Goal: Task Accomplishment & Management: Manage account settings

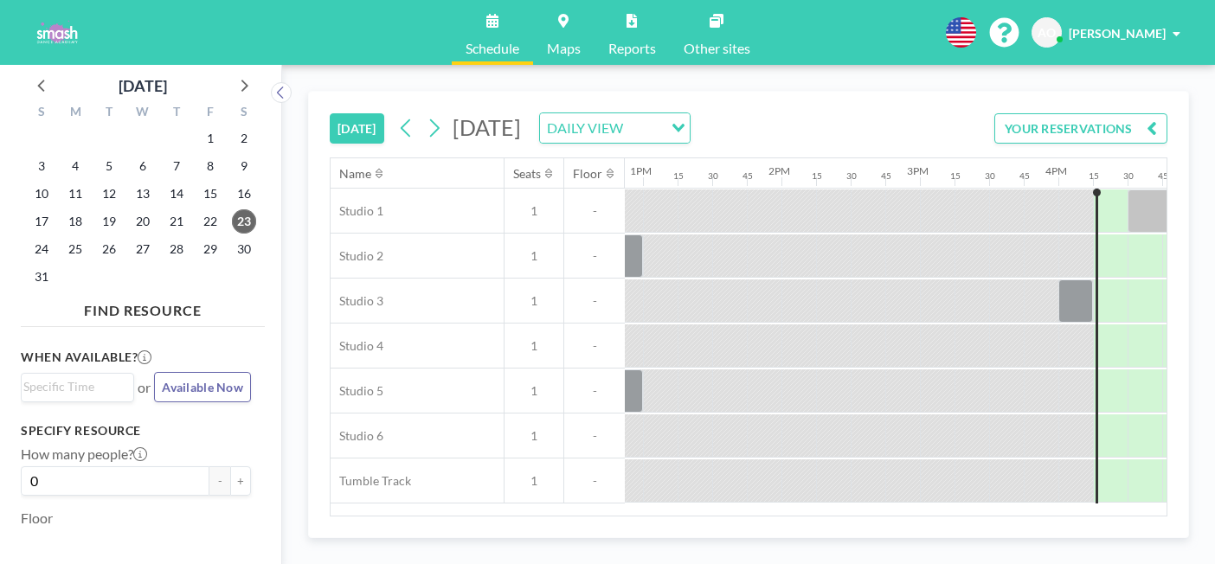
scroll to position [0, 1800]
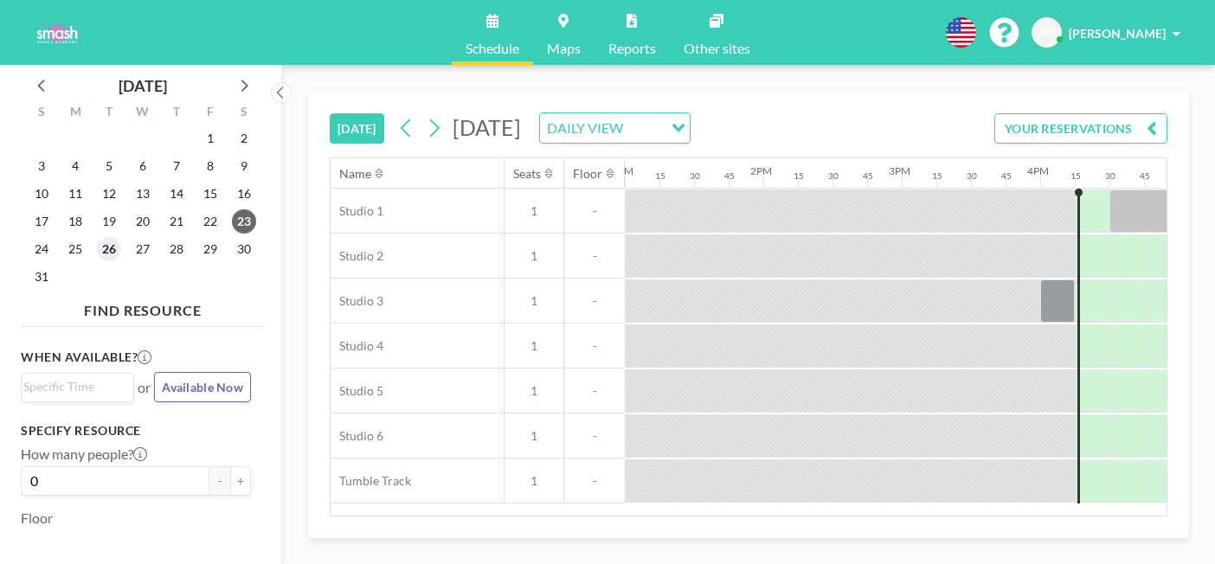
click at [97, 237] on span "26" at bounding box center [109, 249] width 24 height 24
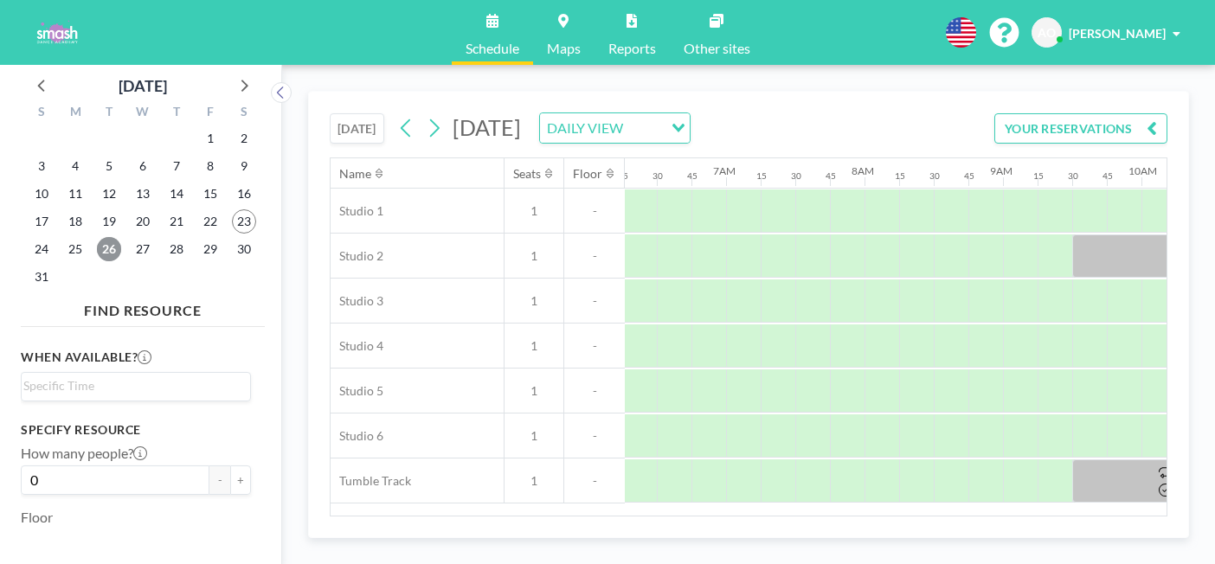
scroll to position [0, 872]
click at [398, 115] on icon at bounding box center [406, 128] width 16 height 26
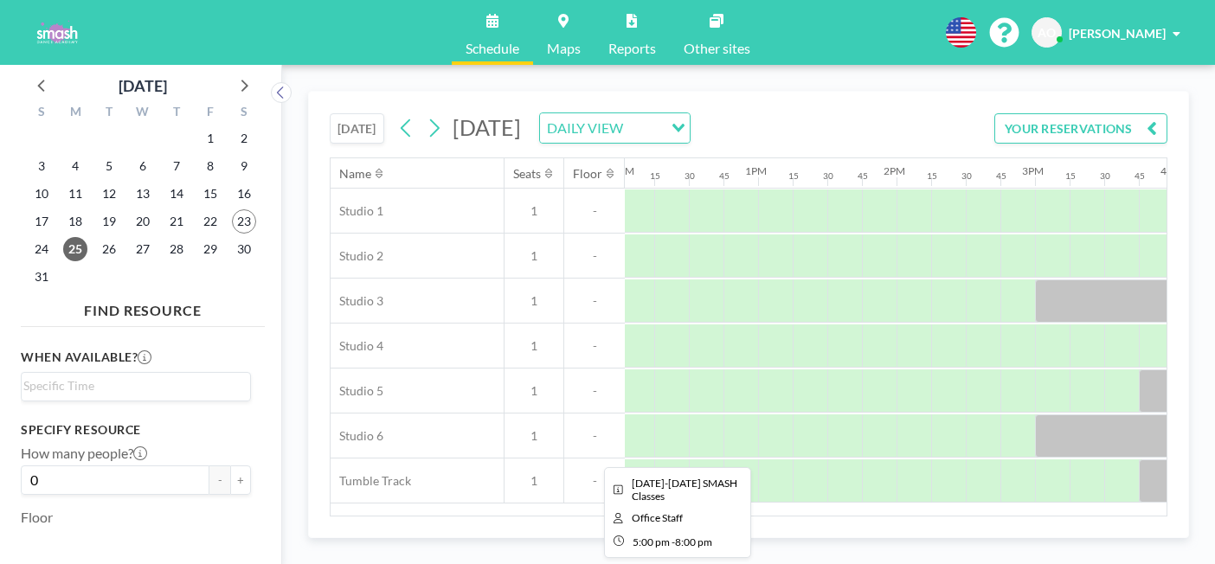
scroll to position [0, 1669]
click at [97, 237] on span "26" at bounding box center [109, 249] width 24 height 24
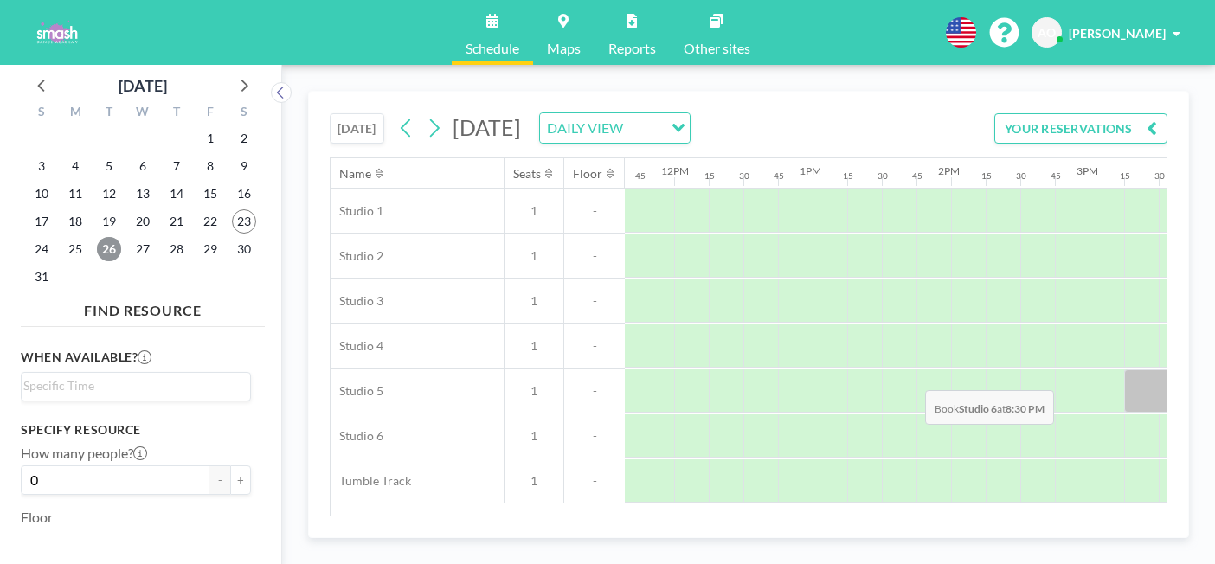
scroll to position [0, 1546]
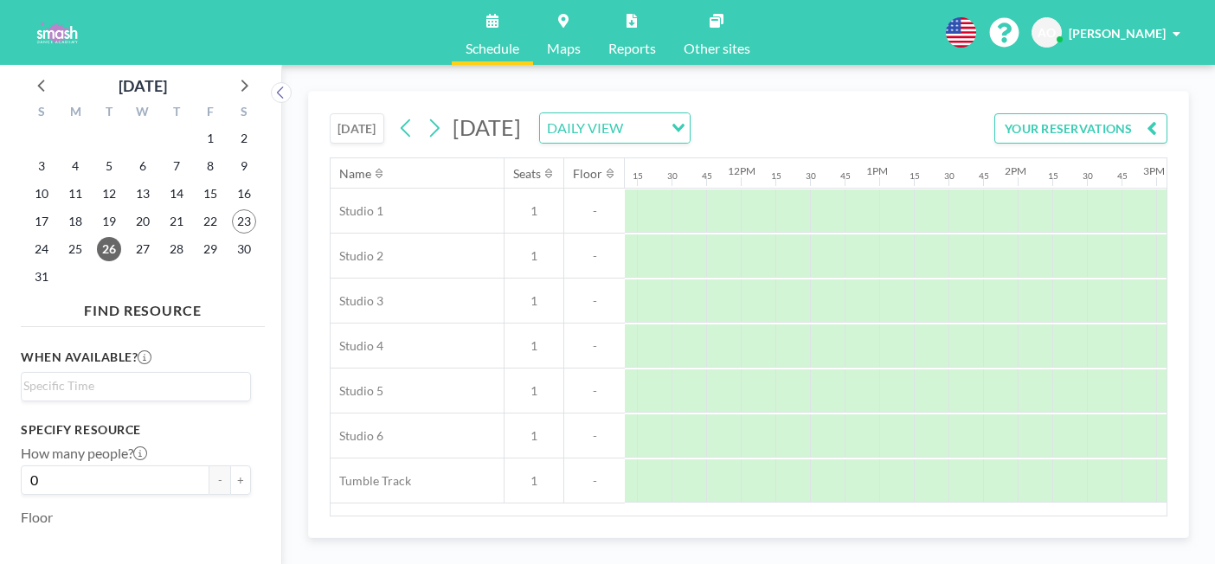
click at [1157, 118] on icon "button" at bounding box center [1152, 128] width 10 height 21
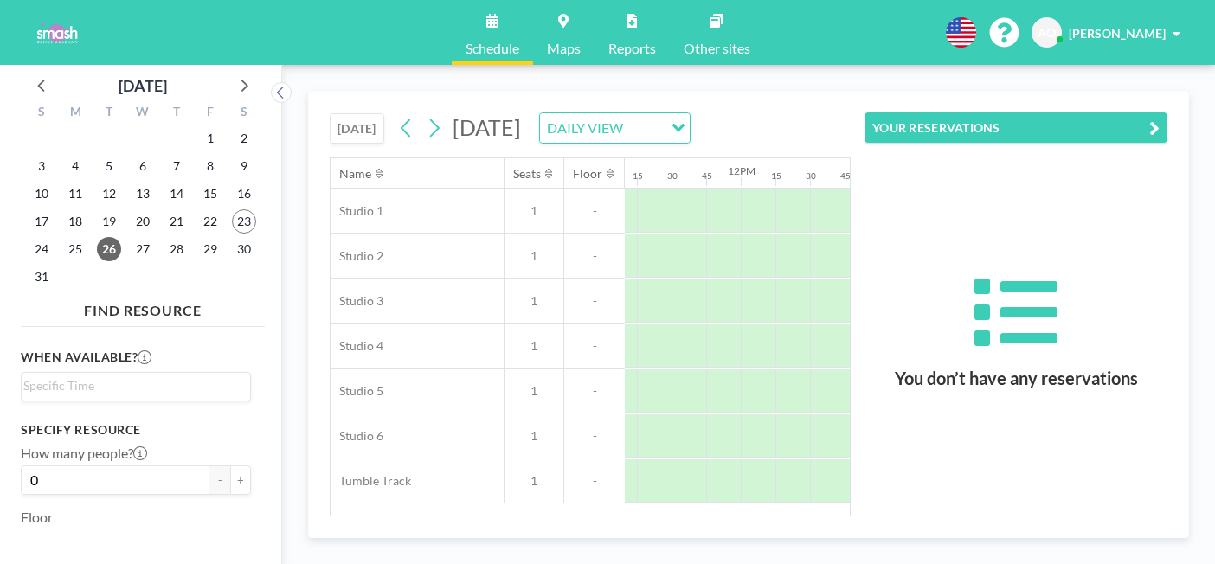
click at [851, 92] on div "[DATE] [DATE] DAILY VIEW Loading..." at bounding box center [590, 125] width 521 height 66
click at [1140, 113] on button "YOUR RESERVATIONS" at bounding box center [1016, 128] width 303 height 30
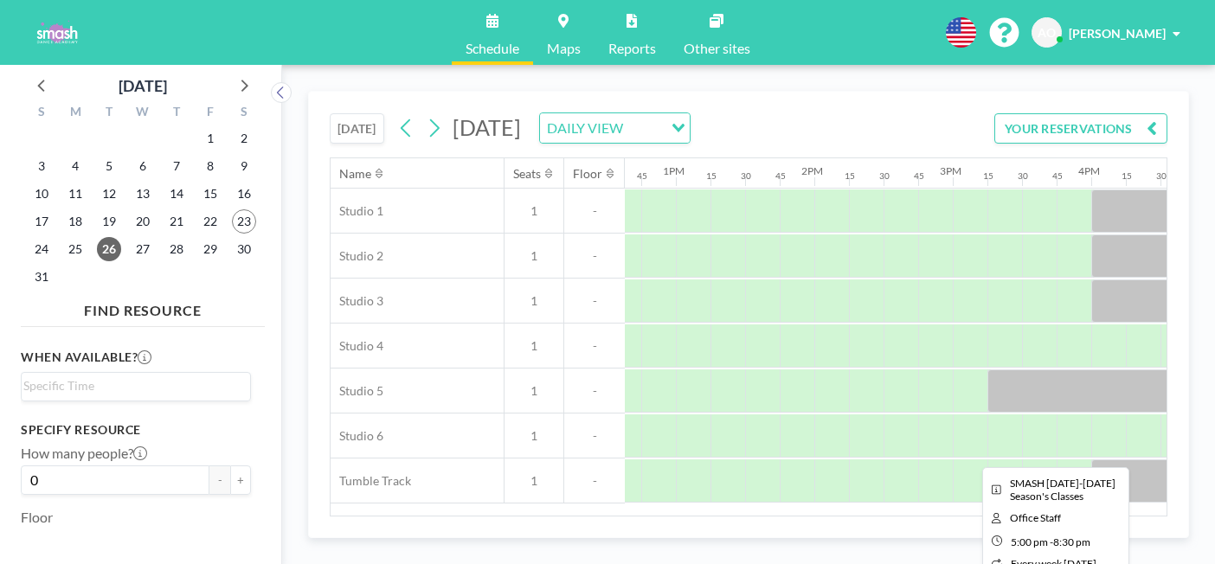
scroll to position [0, 1755]
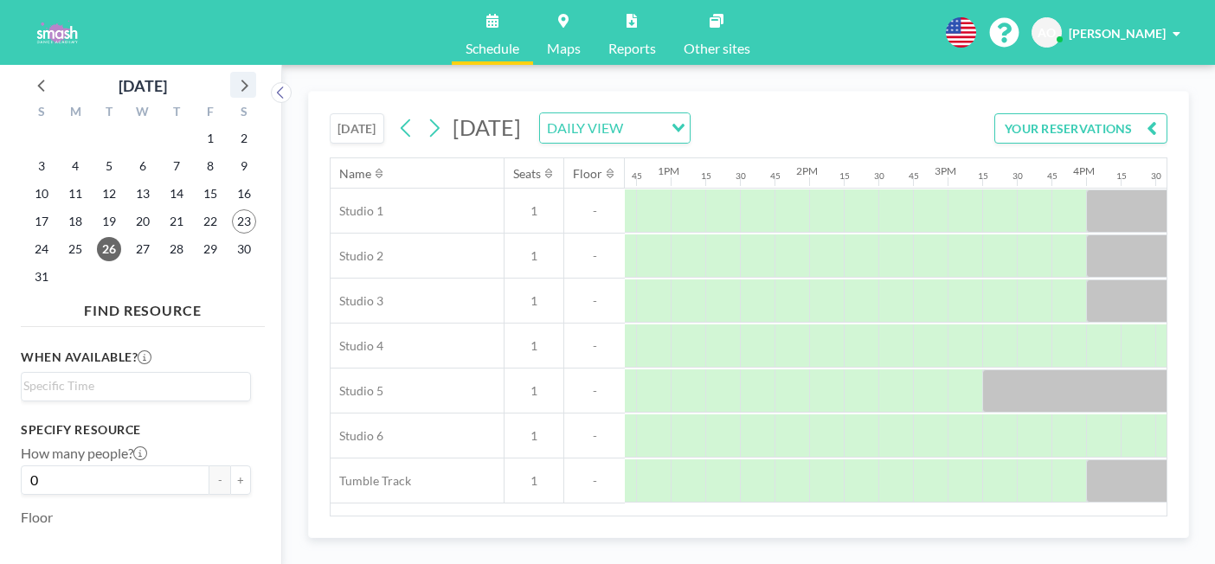
click at [232, 74] on icon at bounding box center [243, 85] width 23 height 23
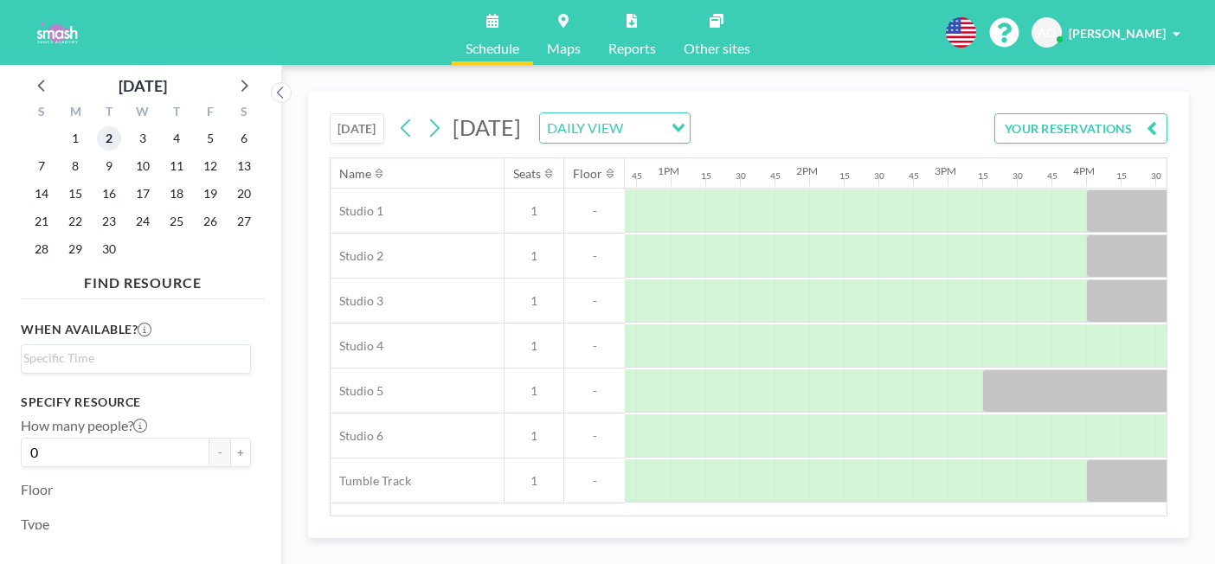
click at [97, 126] on span "2" at bounding box center [109, 138] width 24 height 24
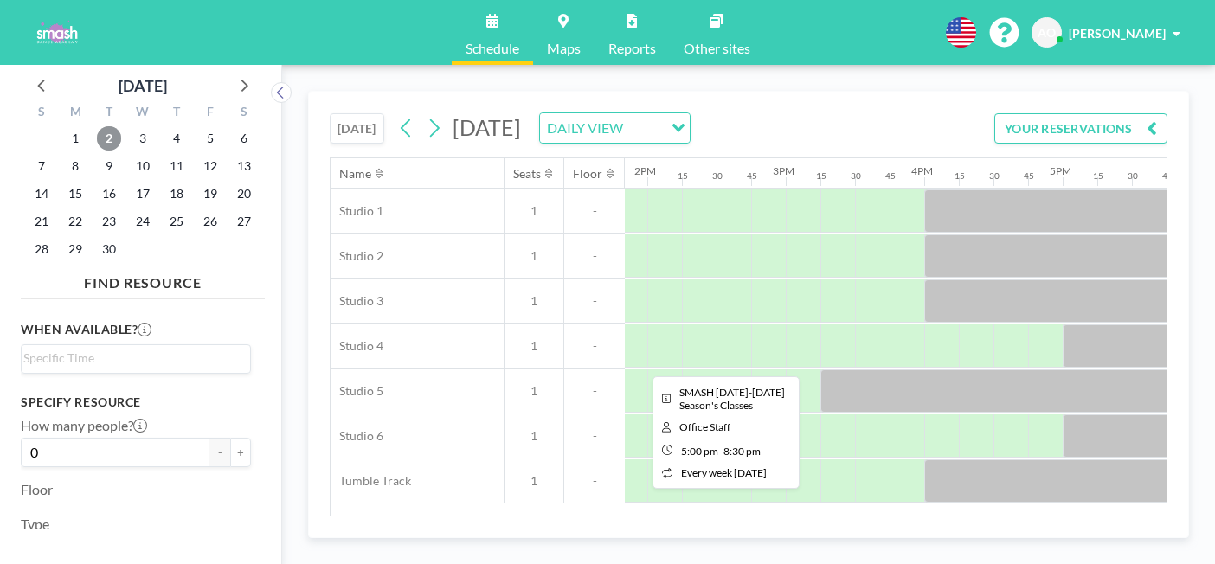
scroll to position [0, 1911]
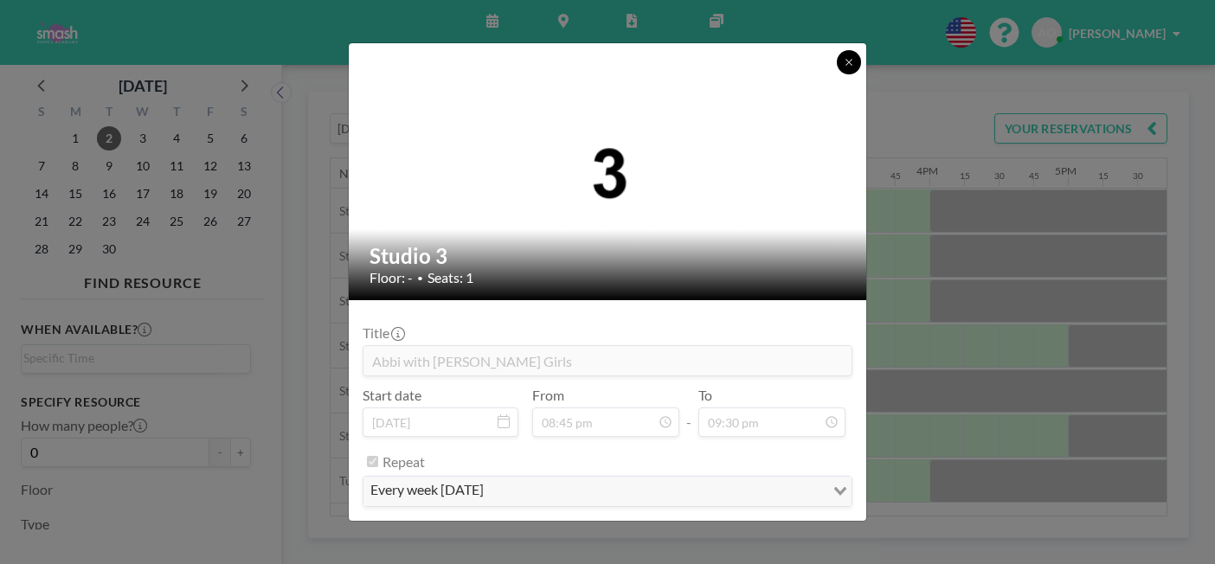
click at [837, 74] on button at bounding box center [849, 62] width 24 height 24
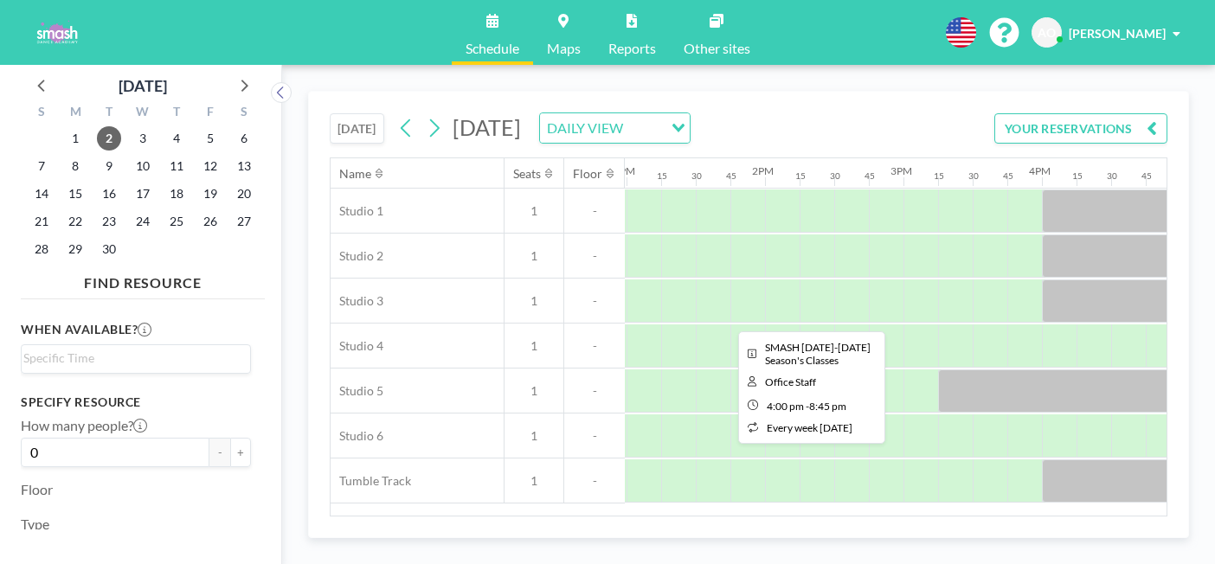
scroll to position [0, 1781]
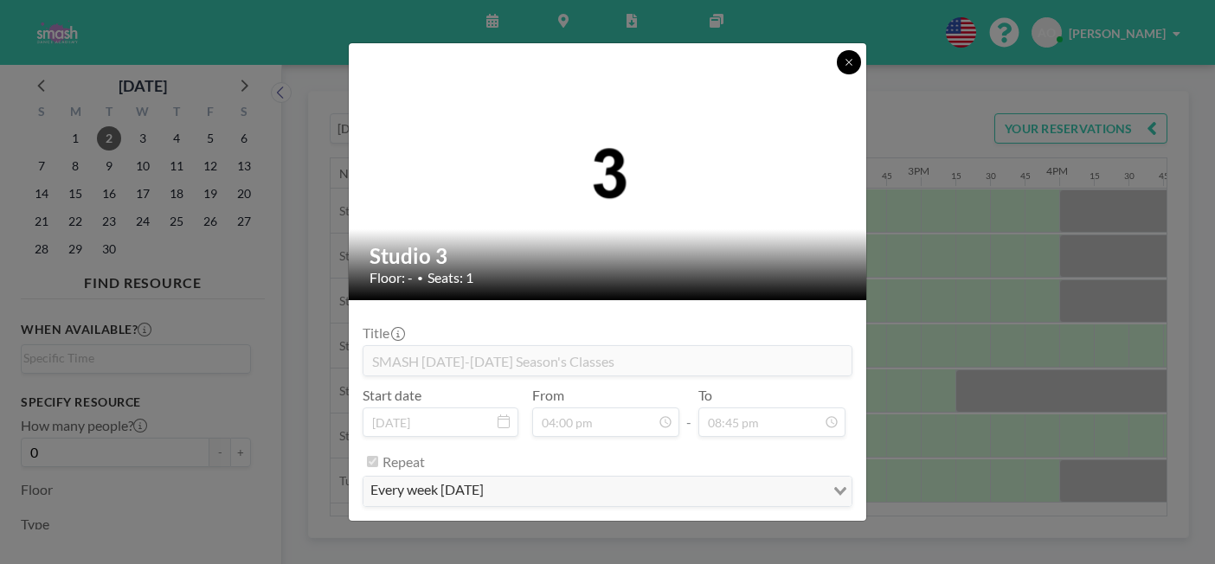
click at [844, 68] on icon at bounding box center [849, 62] width 10 height 10
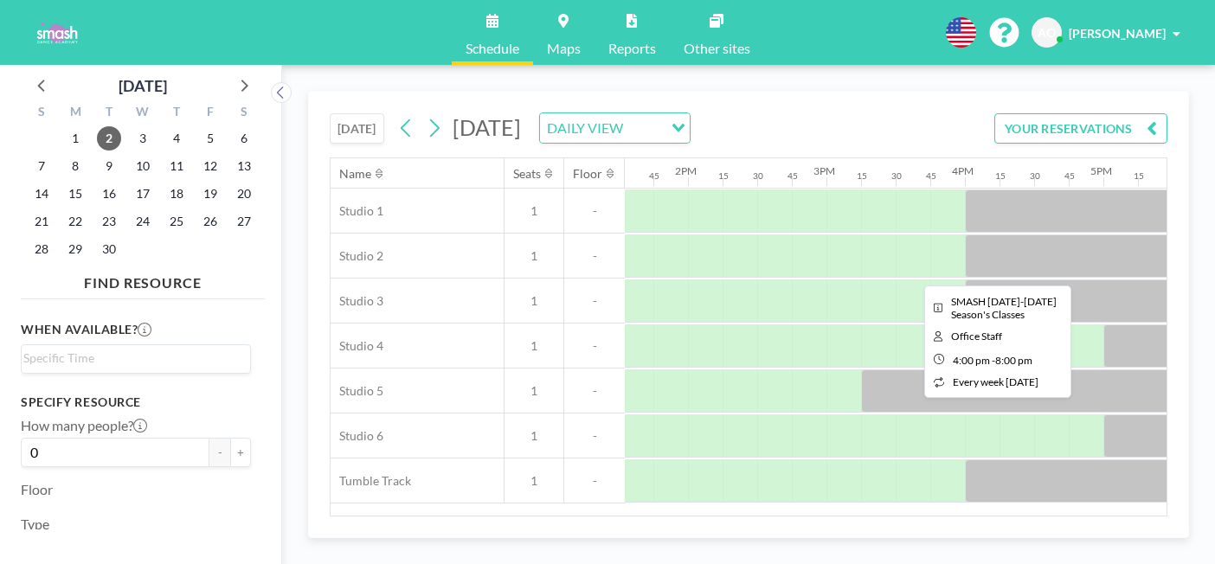
scroll to position [0, 1877]
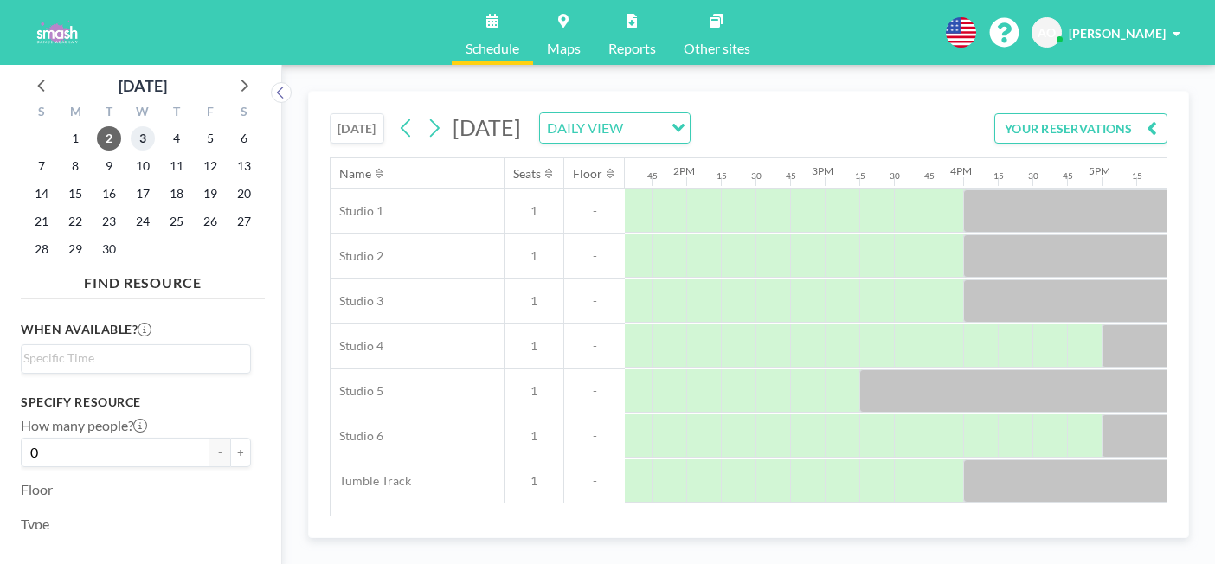
click at [131, 126] on span "3" at bounding box center [143, 138] width 24 height 24
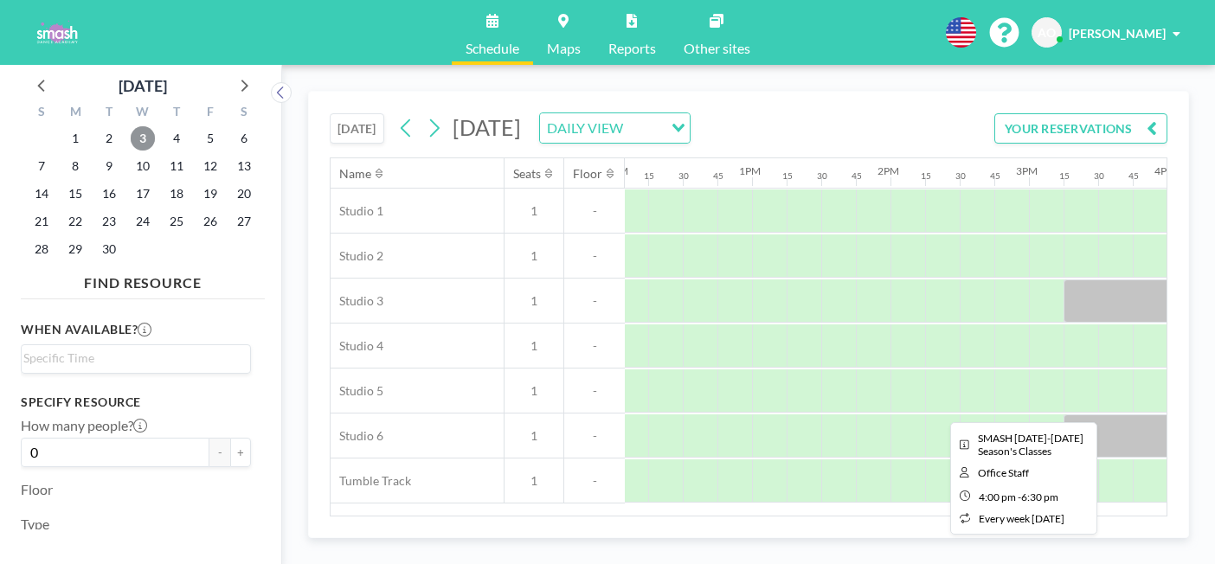
scroll to position [0, 1612]
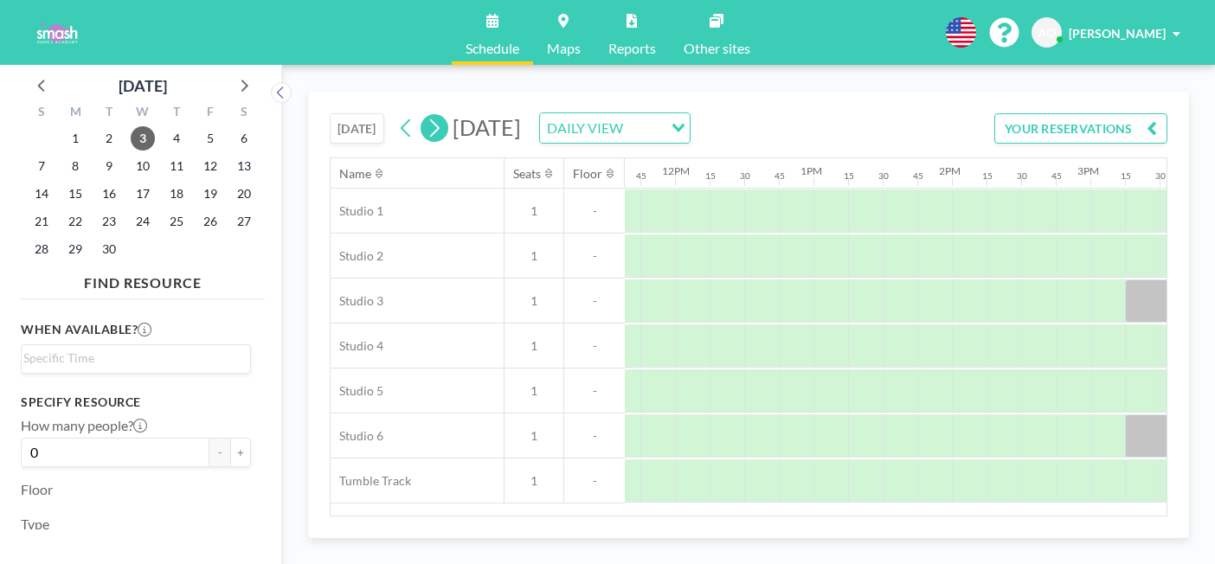
click at [421, 114] on button at bounding box center [435, 128] width 28 height 28
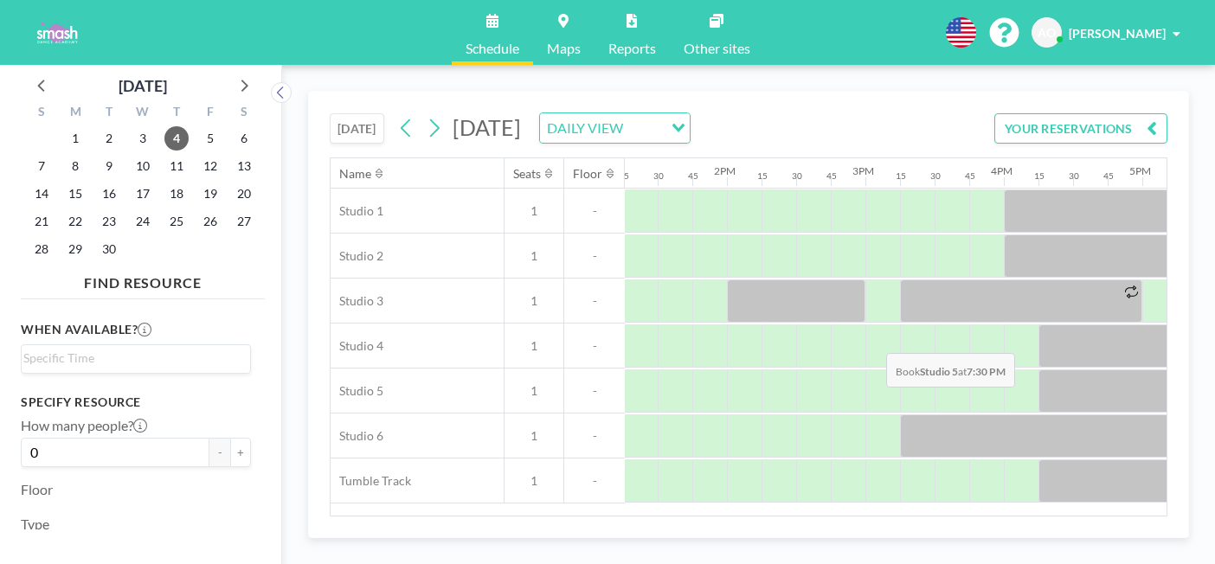
scroll to position [0, 1849]
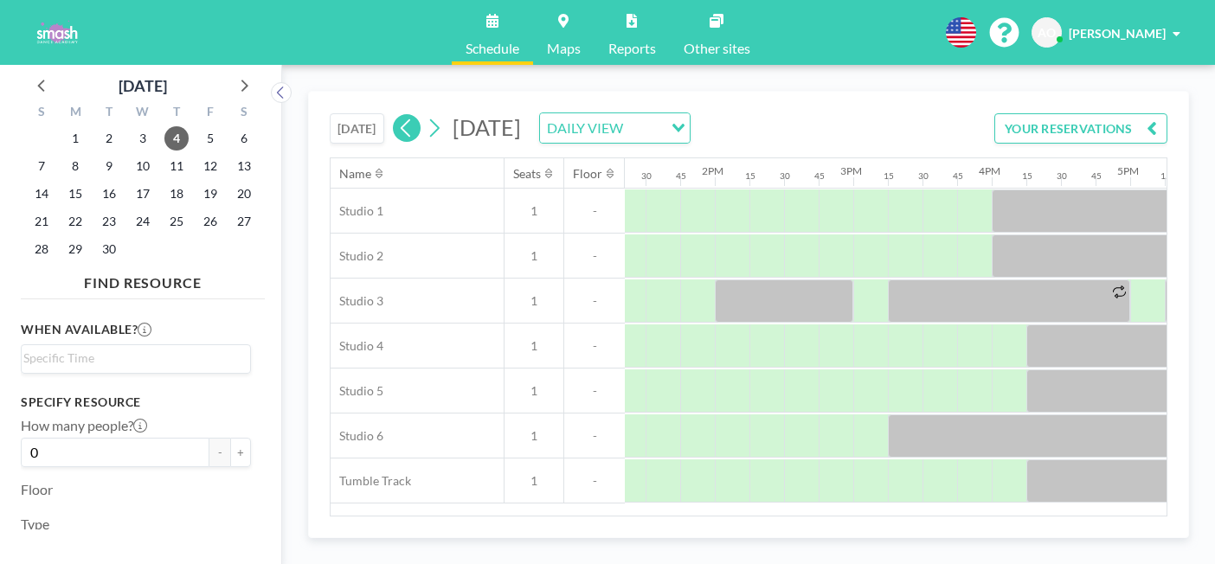
click at [398, 115] on icon at bounding box center [406, 128] width 16 height 26
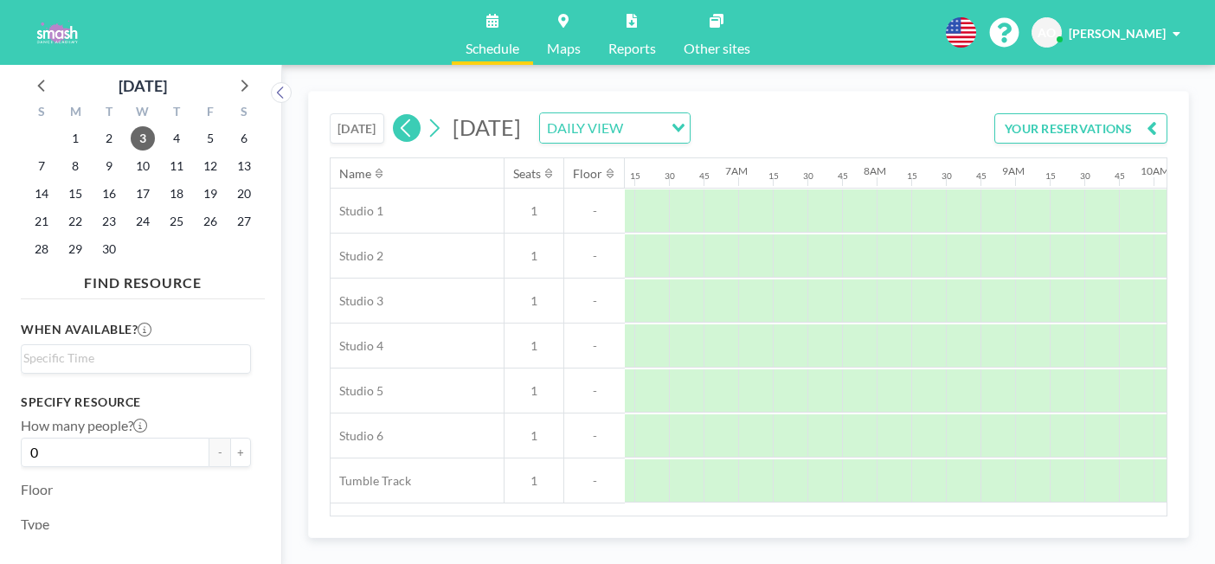
scroll to position [0, 872]
click at [426, 115] on icon at bounding box center [434, 128] width 16 height 26
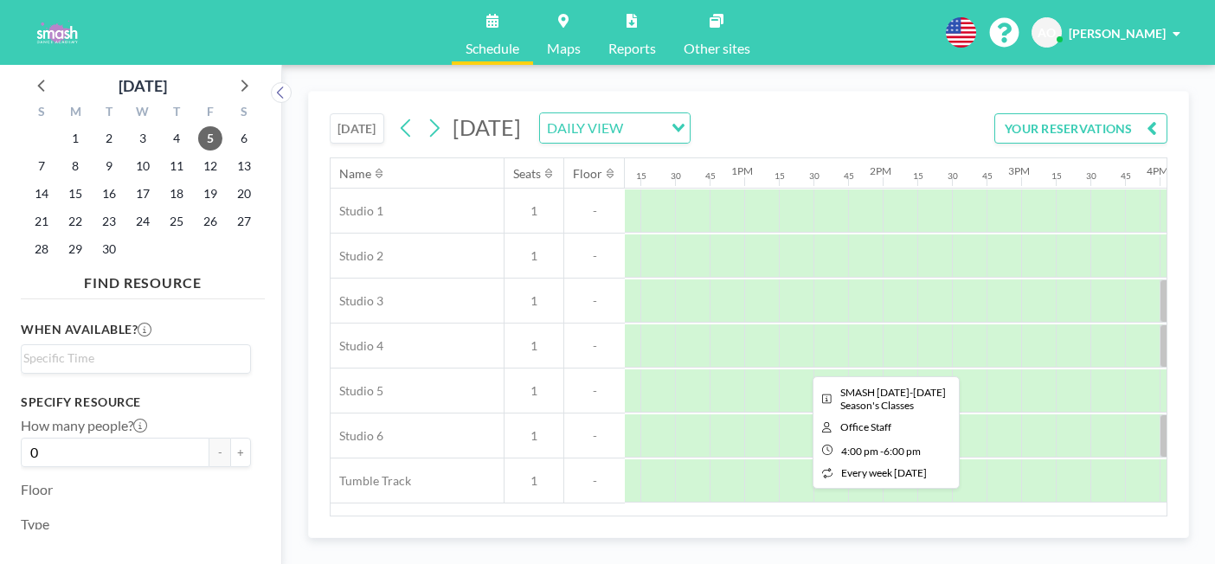
scroll to position [0, 1696]
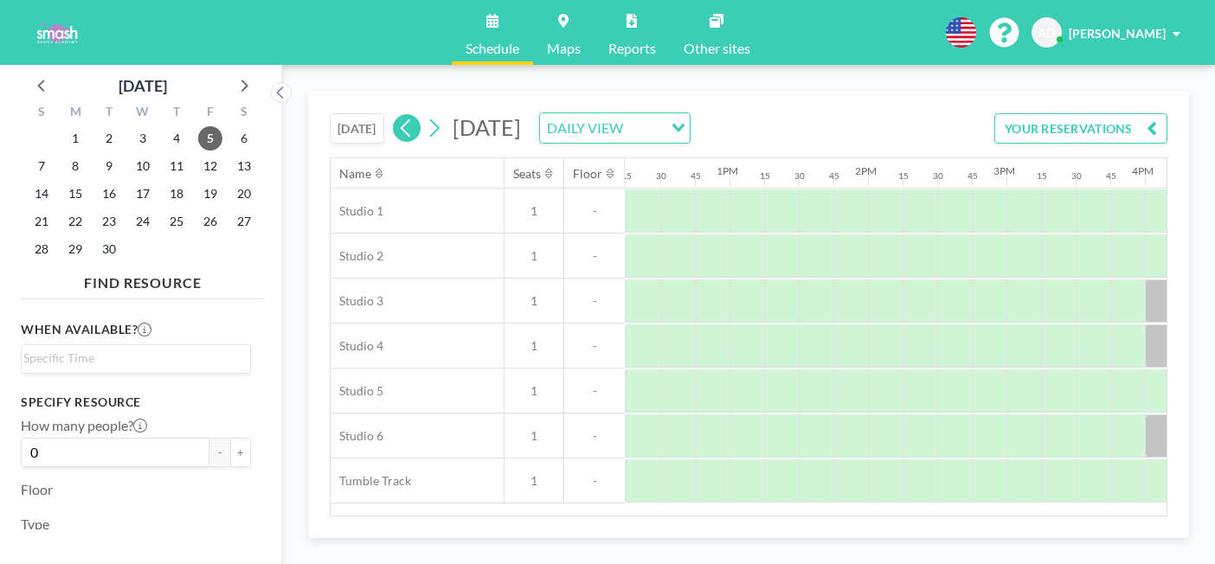
click at [398, 115] on icon at bounding box center [406, 128] width 16 height 26
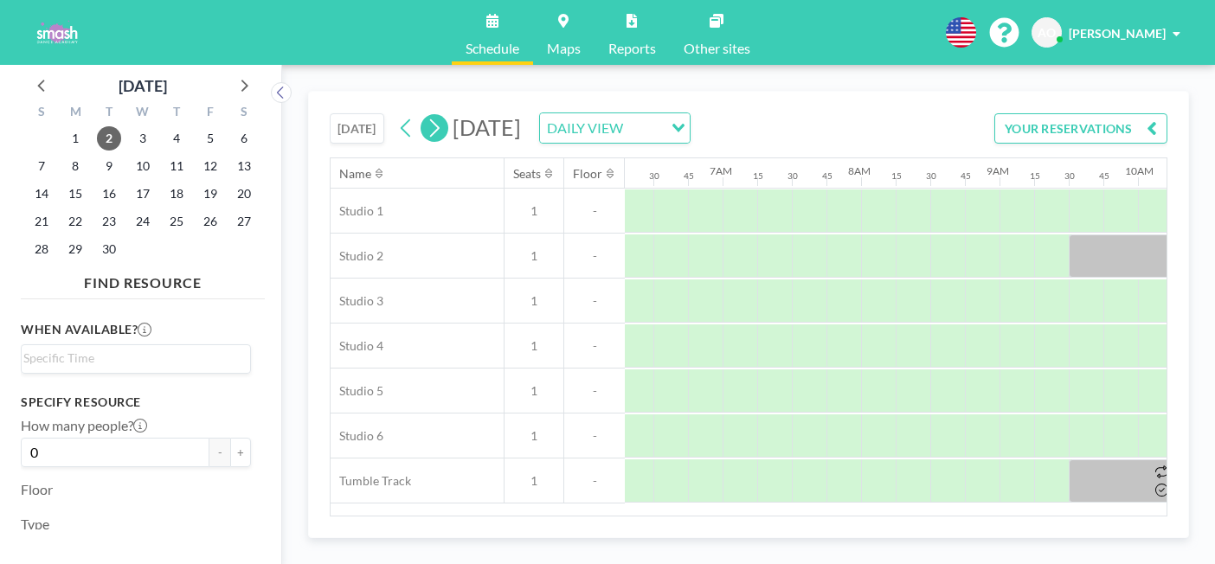
click at [430, 119] on icon at bounding box center [435, 128] width 10 height 18
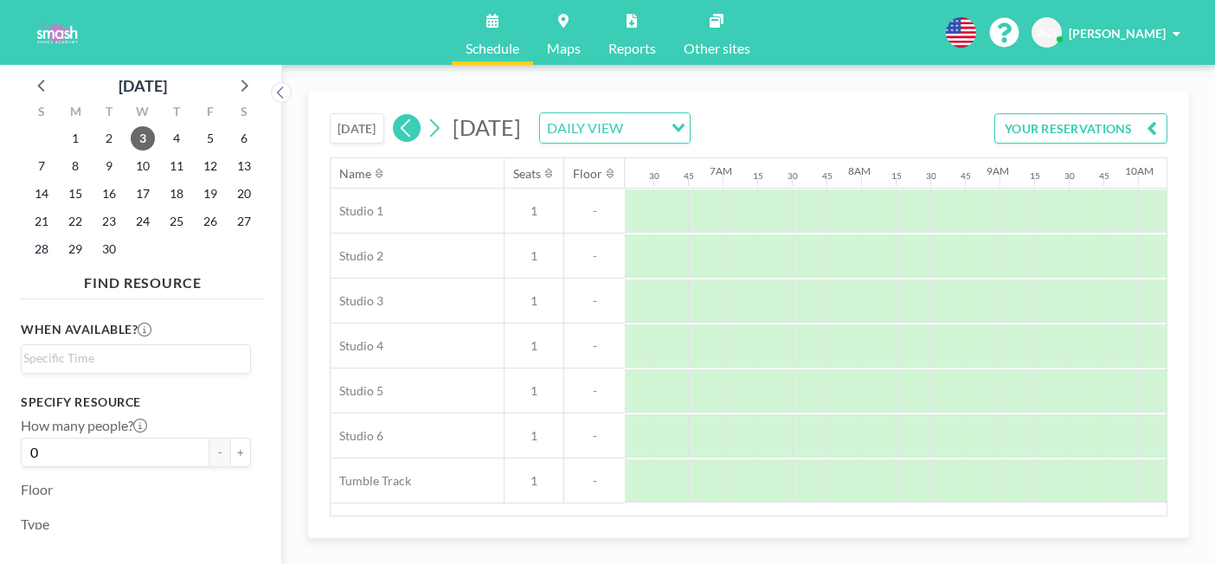
click at [330, 113] on div "[DATE] [DATE] DAILY VIEW Loading..." at bounding box center [510, 128] width 361 height 31
click at [35, 78] on icon at bounding box center [42, 85] width 23 height 23
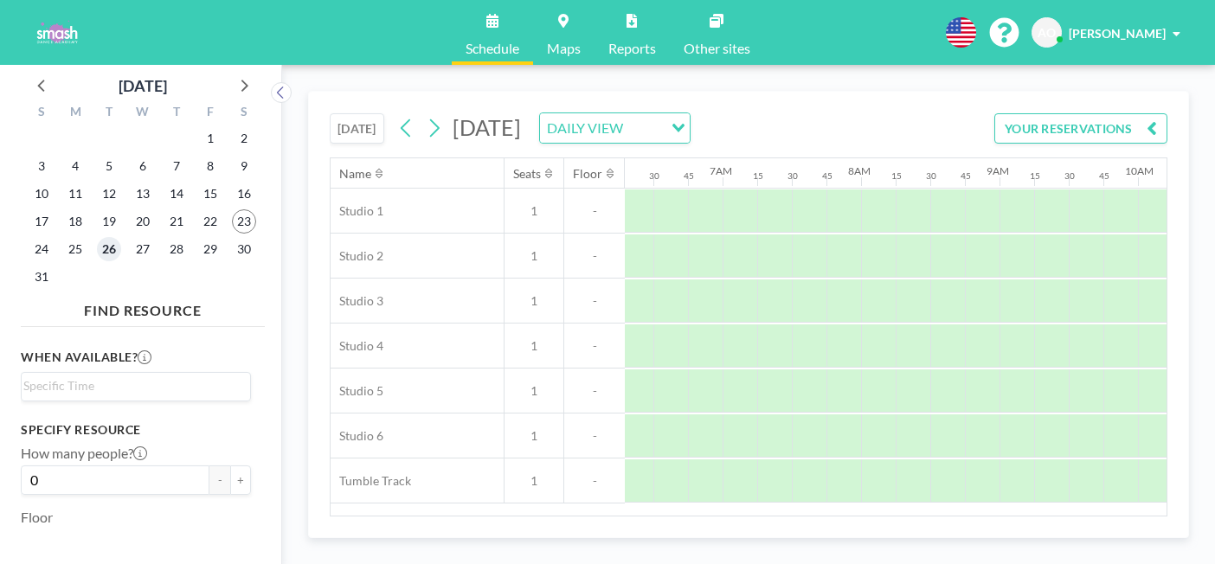
click at [97, 237] on span "26" at bounding box center [109, 249] width 24 height 24
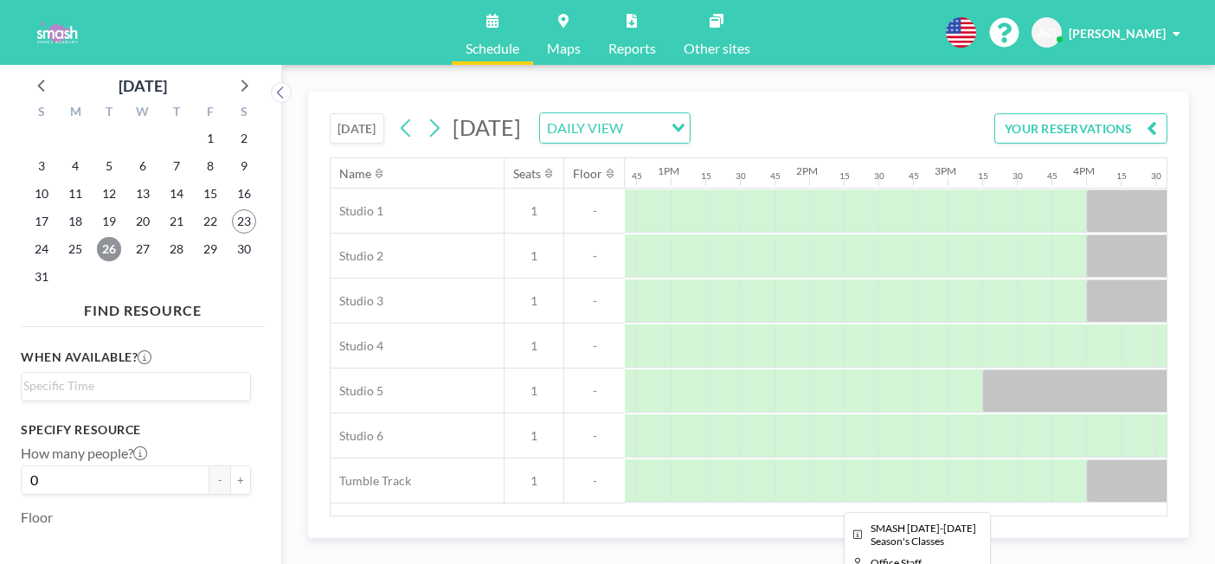
scroll to position [0, 1767]
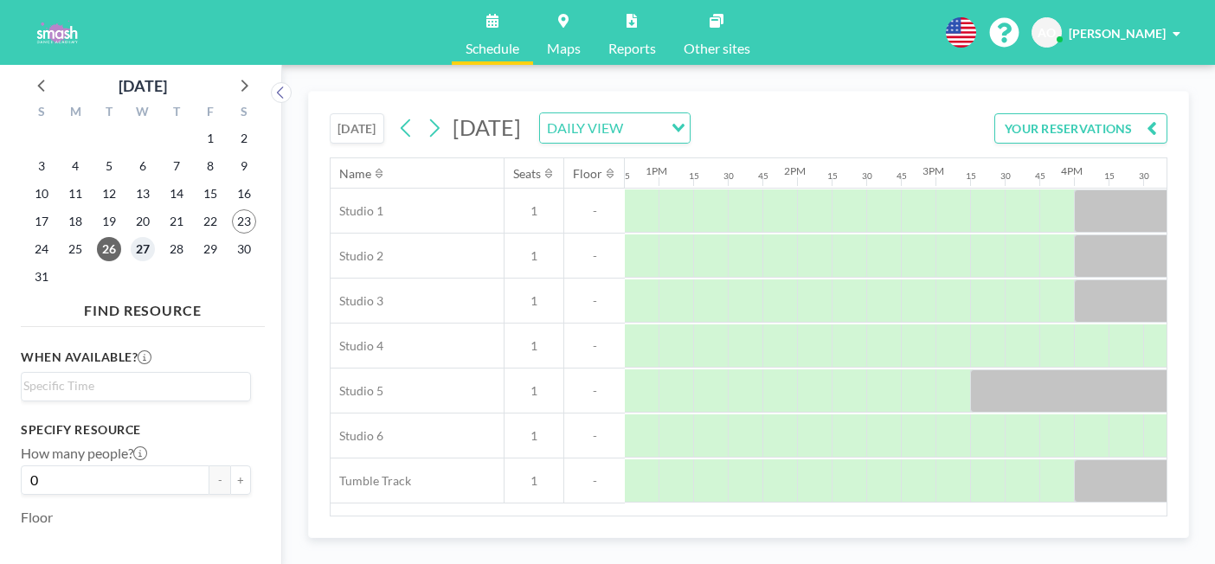
click at [131, 237] on span "27" at bounding box center [143, 249] width 24 height 24
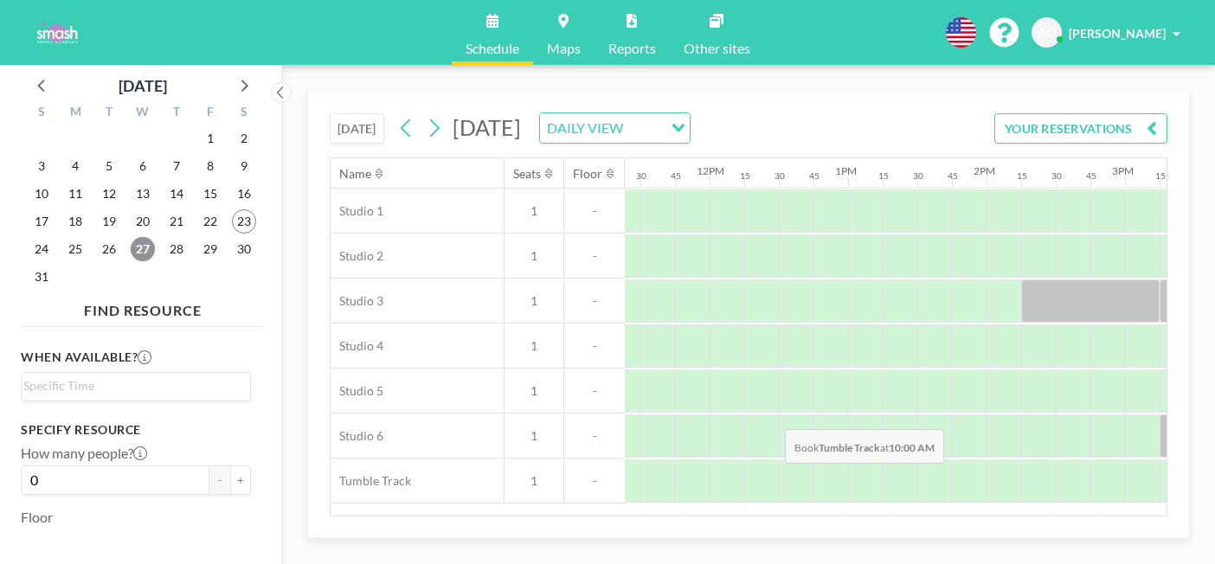
scroll to position [0, 1629]
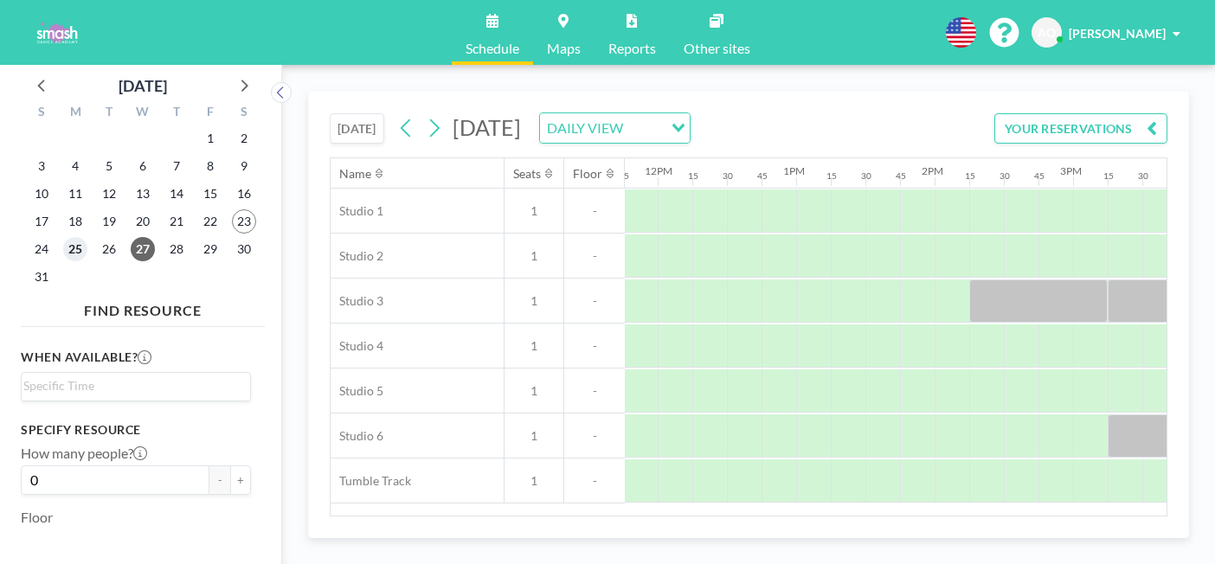
click at [67, 237] on span "25" at bounding box center [75, 249] width 24 height 24
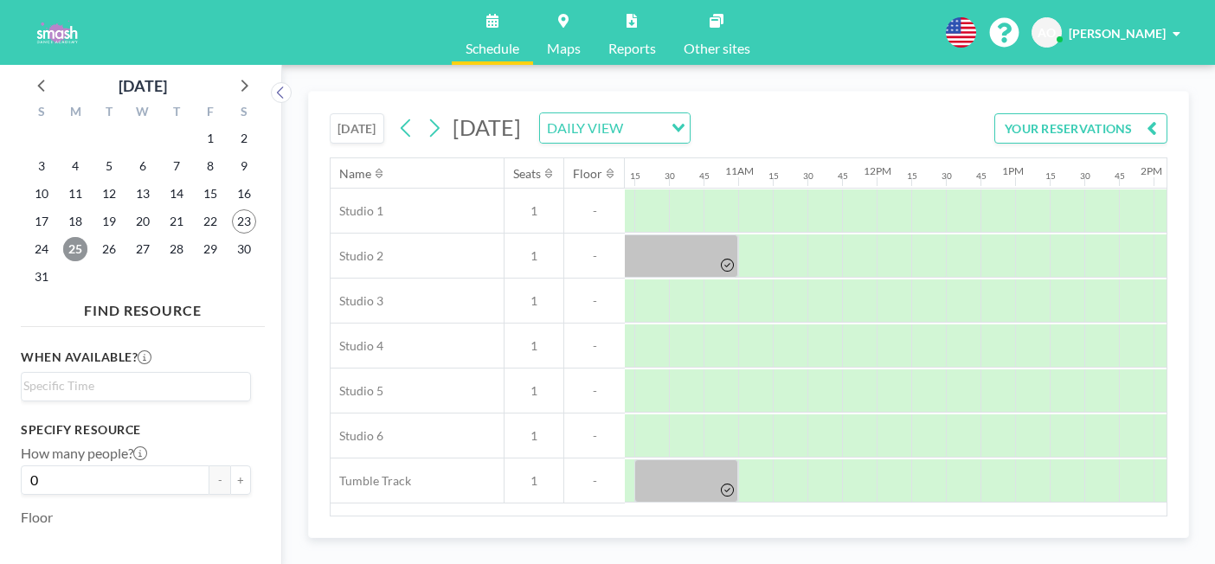
scroll to position [0, 1749]
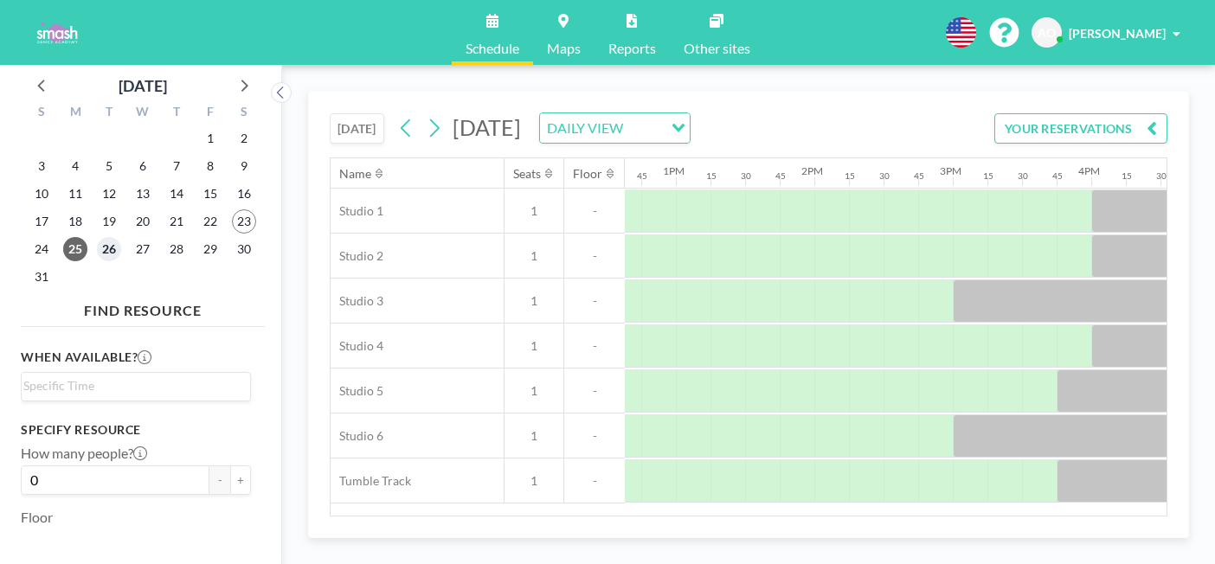
click at [97, 237] on span "26" at bounding box center [109, 249] width 24 height 24
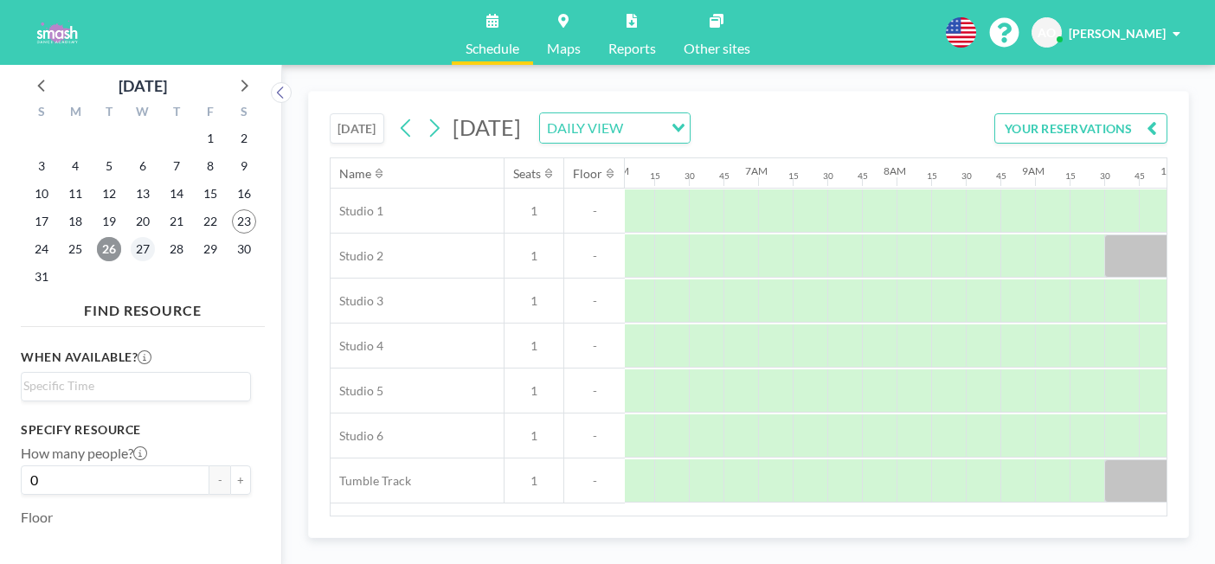
scroll to position [0, 872]
click at [131, 237] on span "27" at bounding box center [143, 249] width 24 height 24
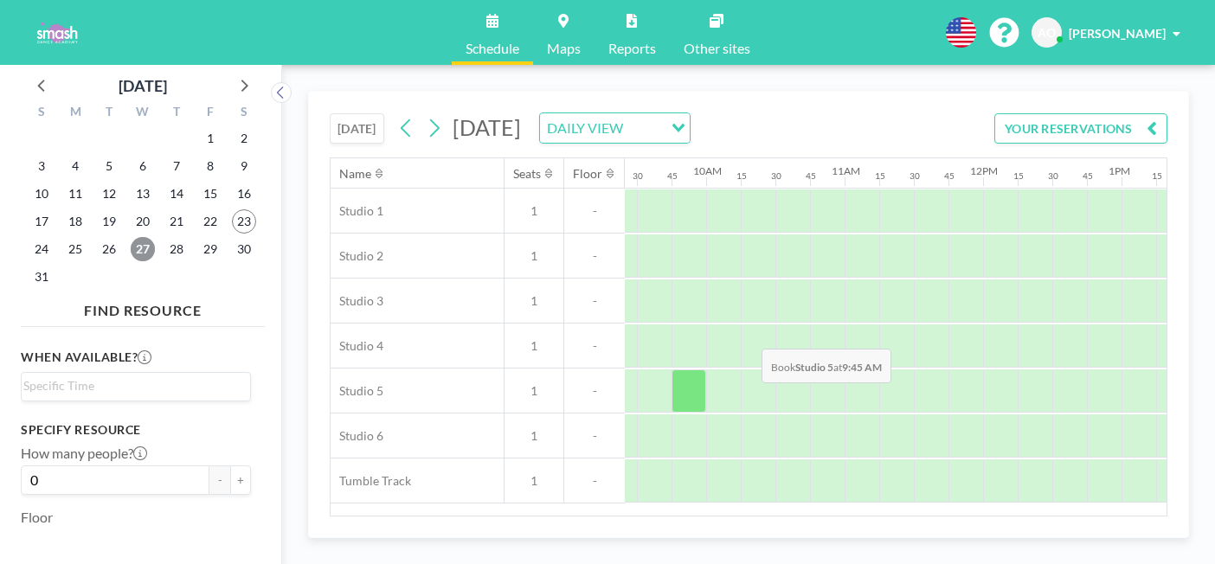
scroll to position [0, 1727]
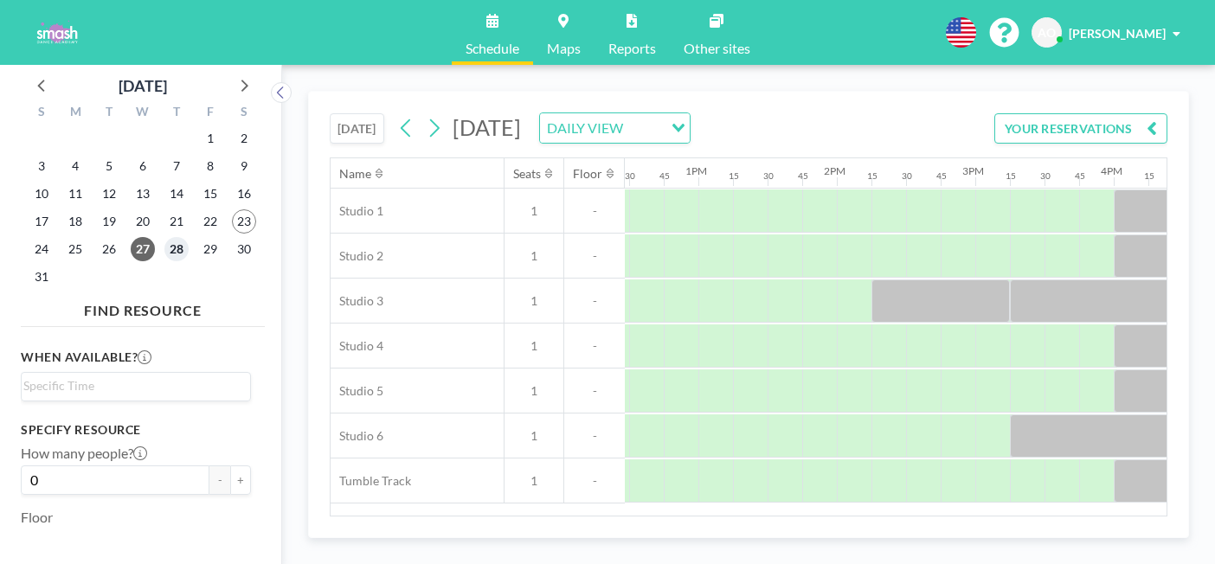
click at [164, 237] on span "28" at bounding box center [176, 249] width 24 height 24
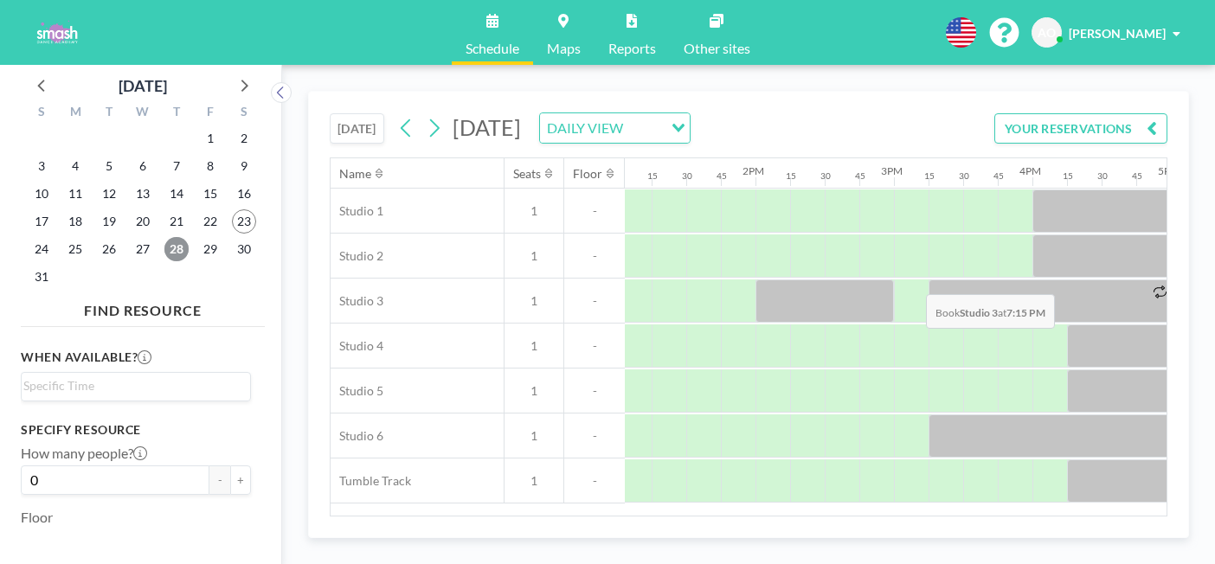
scroll to position [0, 1809]
click at [198, 237] on span "29" at bounding box center [210, 249] width 24 height 24
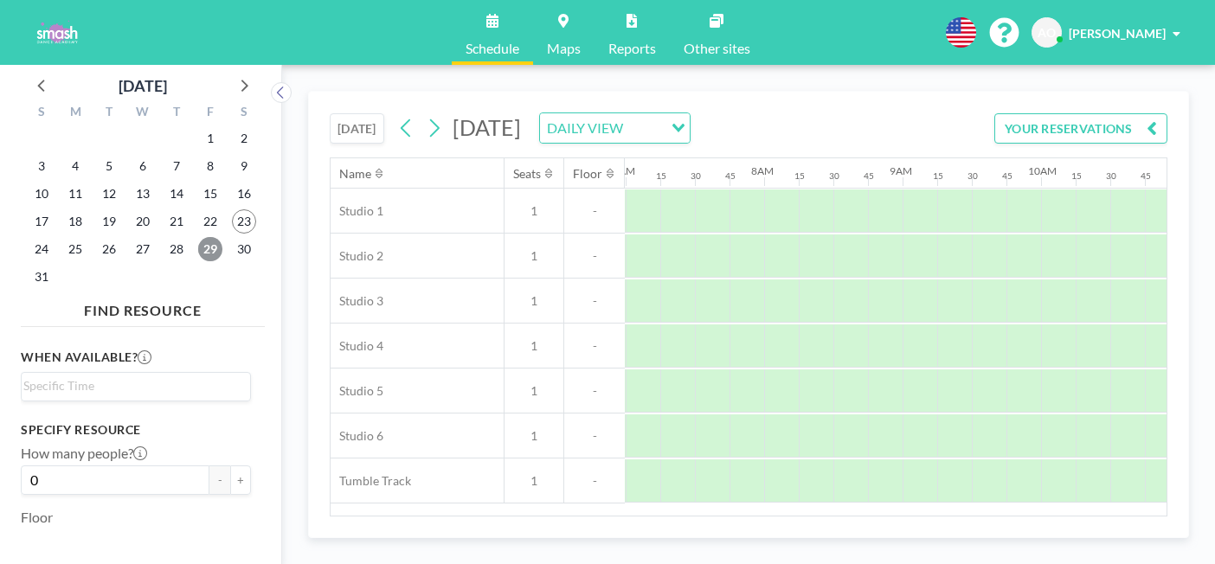
scroll to position [0, 794]
click at [63, 237] on span "25" at bounding box center [75, 249] width 24 height 24
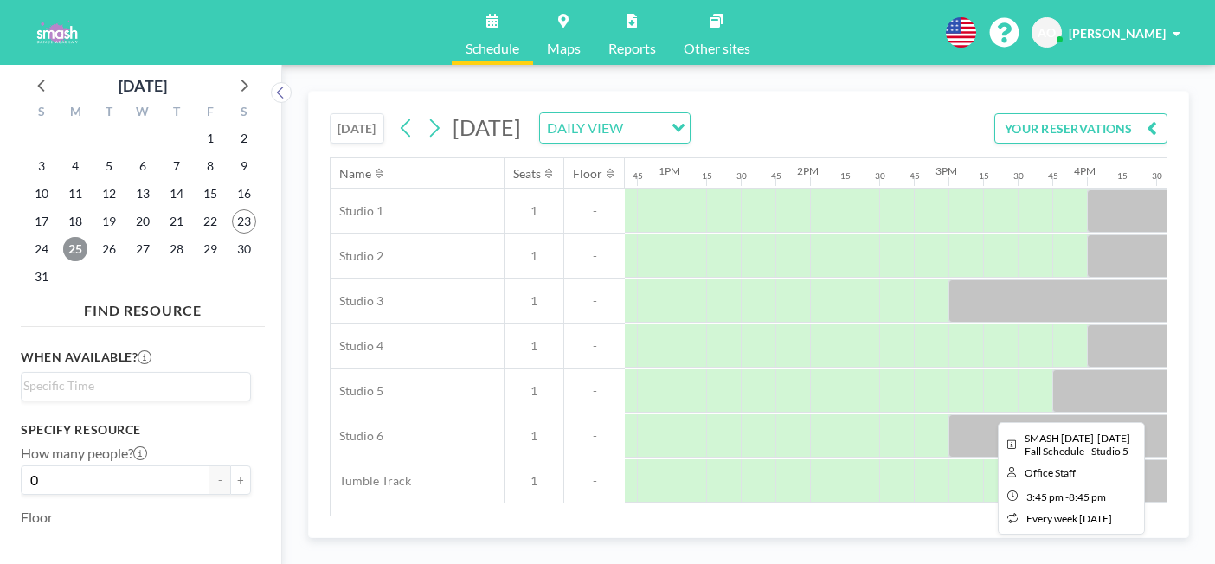
scroll to position [0, 1755]
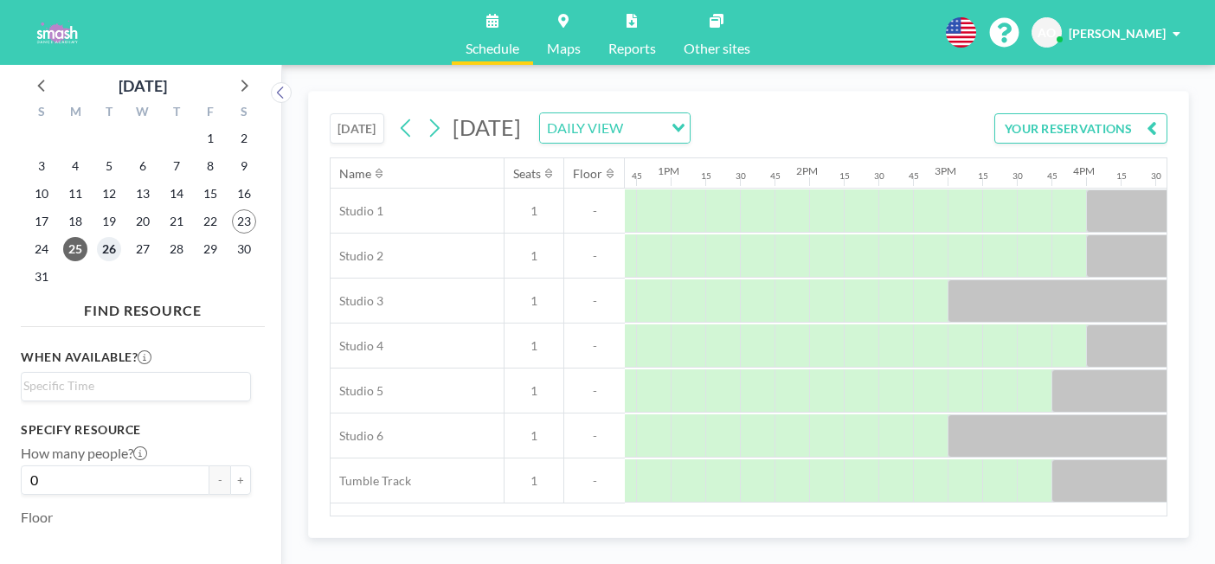
click at [97, 237] on span "26" at bounding box center [109, 249] width 24 height 24
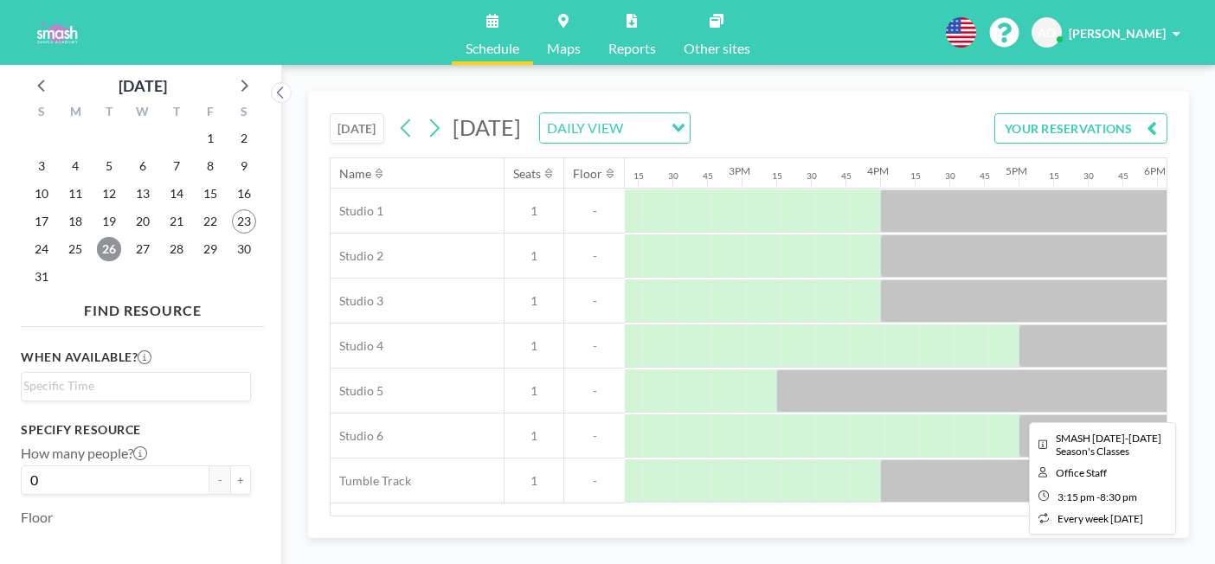
scroll to position [0, 1959]
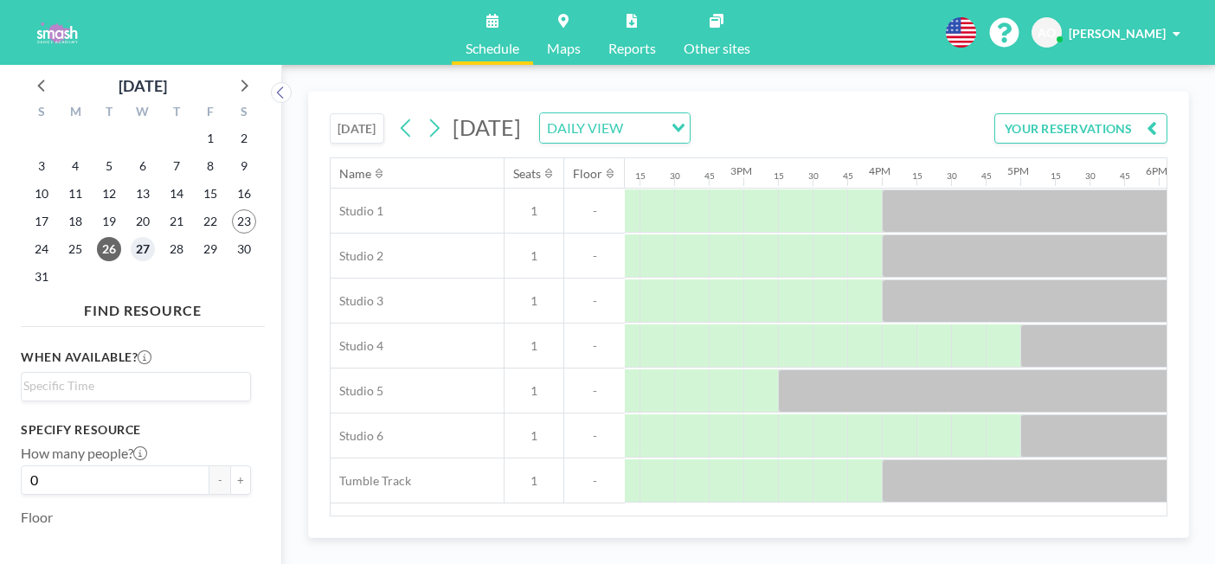
click at [131, 237] on span "27" at bounding box center [143, 249] width 24 height 24
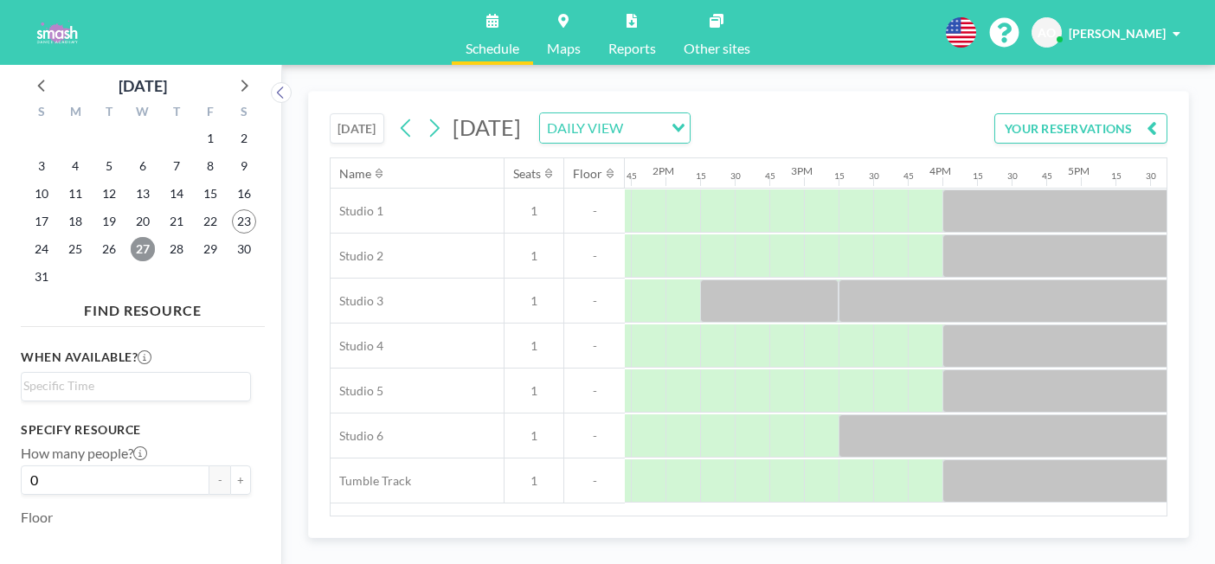
scroll to position [0, 1909]
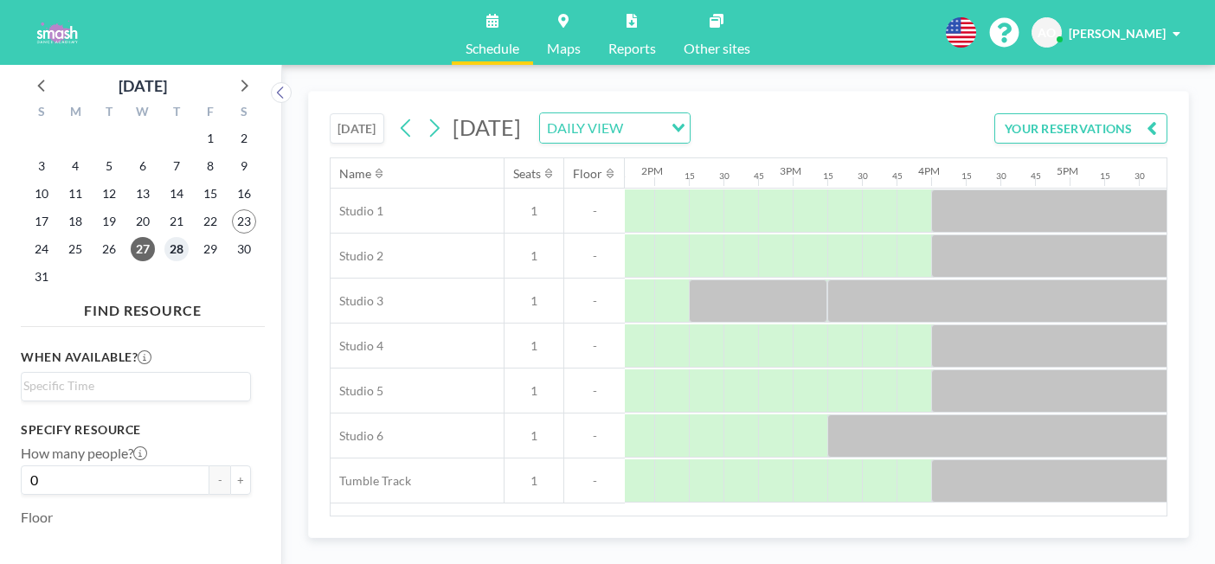
click at [164, 237] on span "28" at bounding box center [176, 249] width 24 height 24
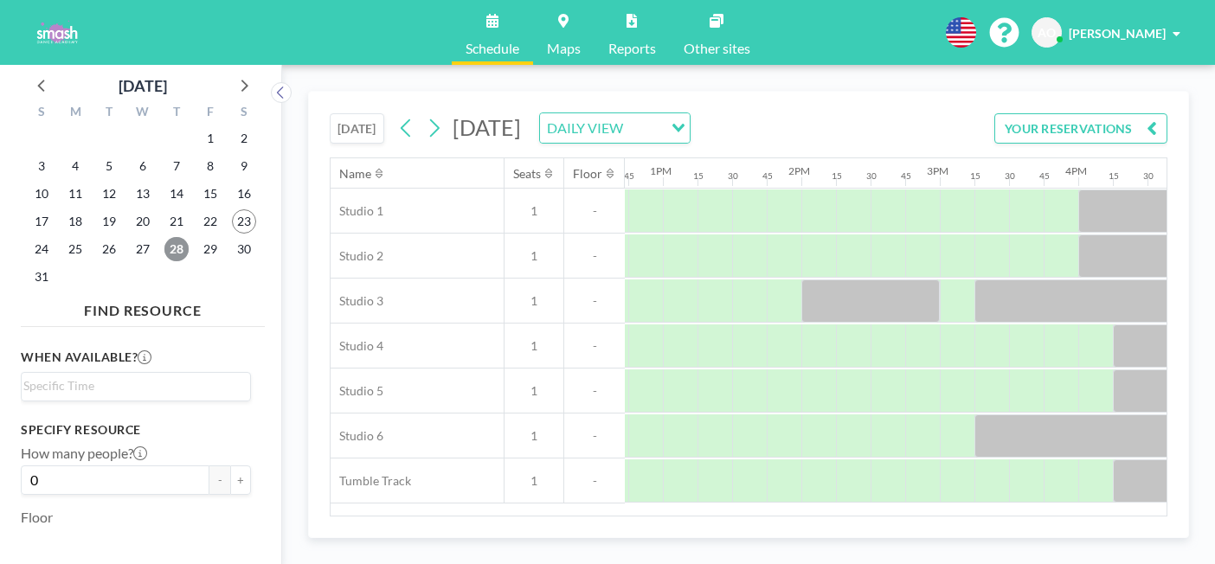
scroll to position [0, 1807]
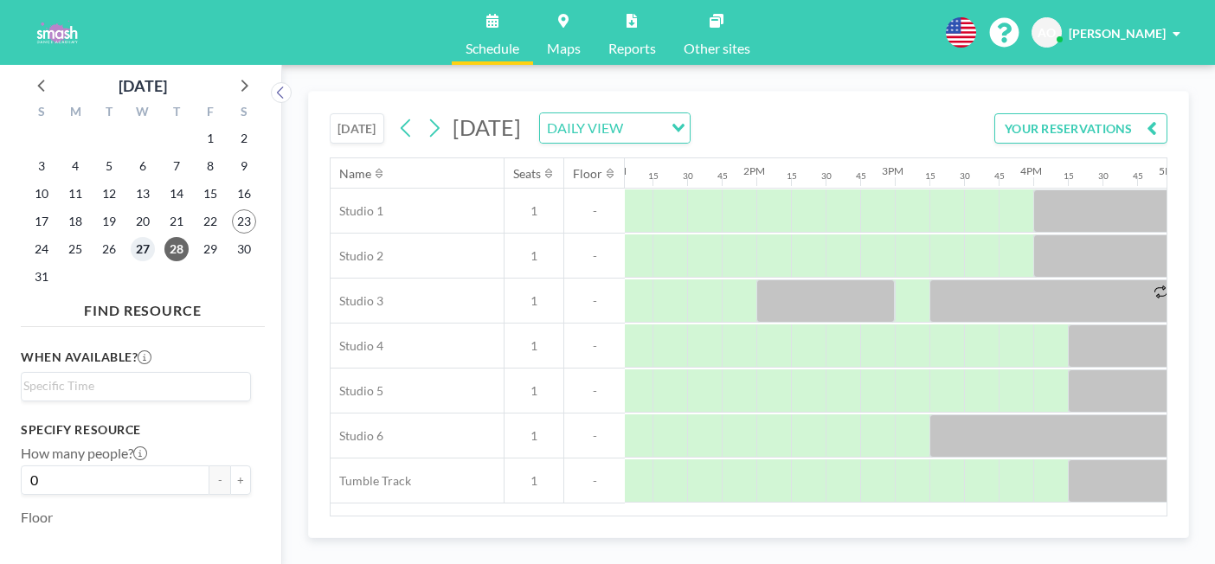
click at [131, 237] on span "27" at bounding box center [143, 249] width 24 height 24
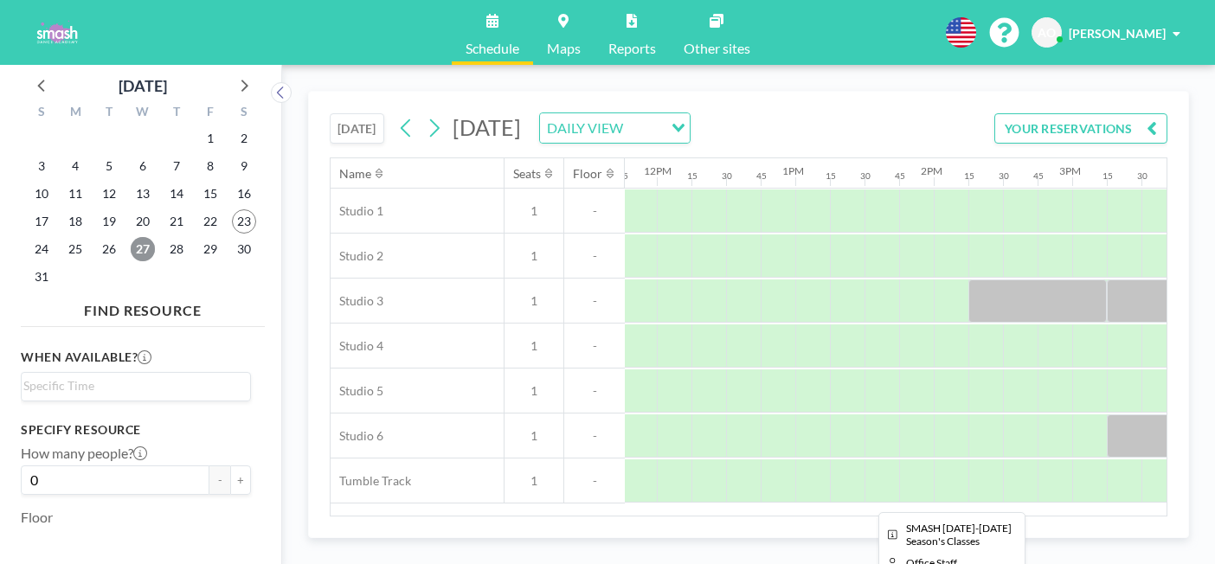
scroll to position [0, 1698]
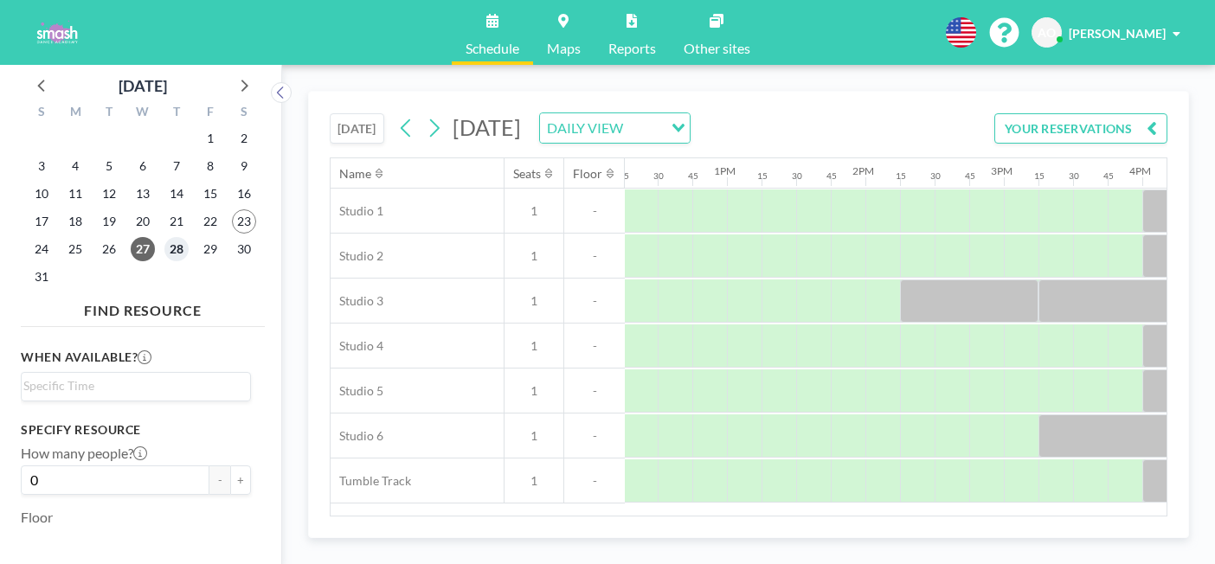
click at [164, 237] on span "28" at bounding box center [176, 249] width 24 height 24
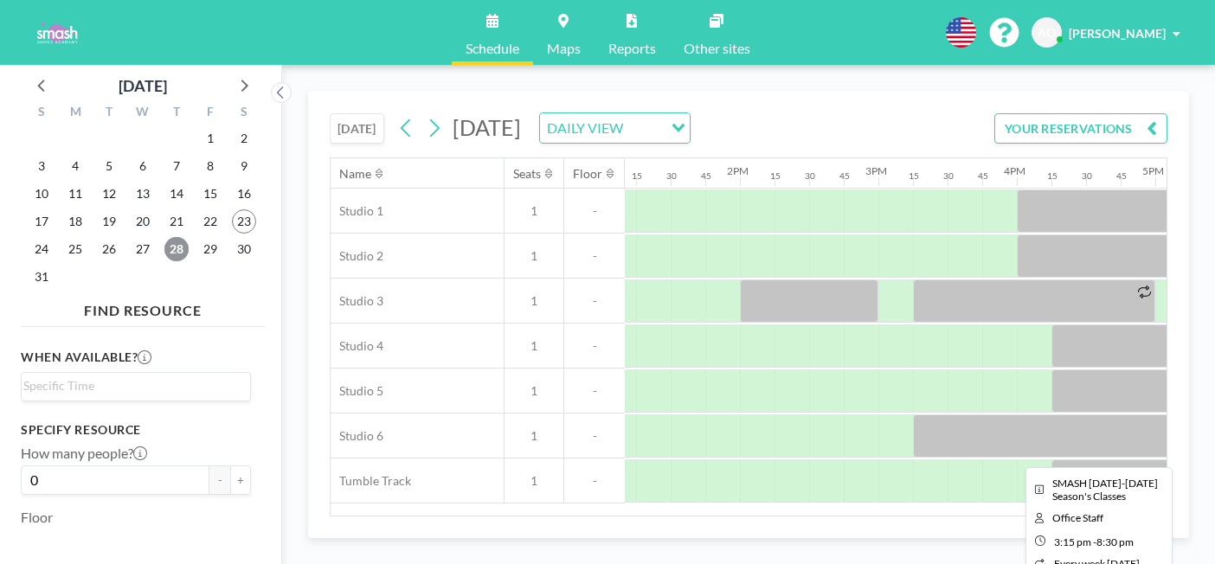
scroll to position [0, 2034]
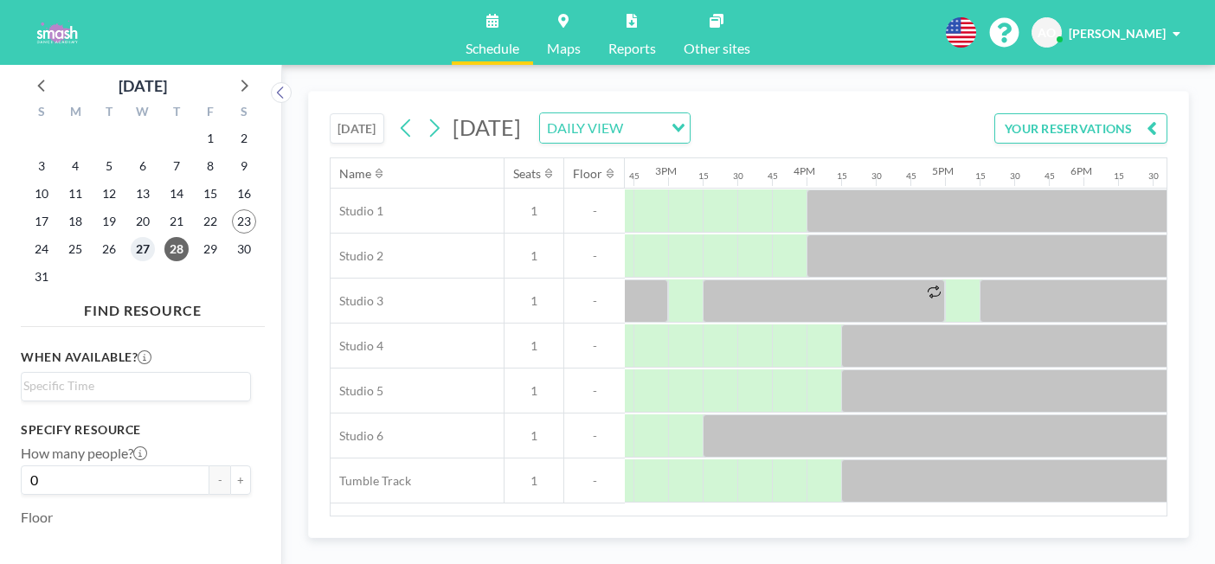
click at [131, 237] on span "27" at bounding box center [143, 249] width 24 height 24
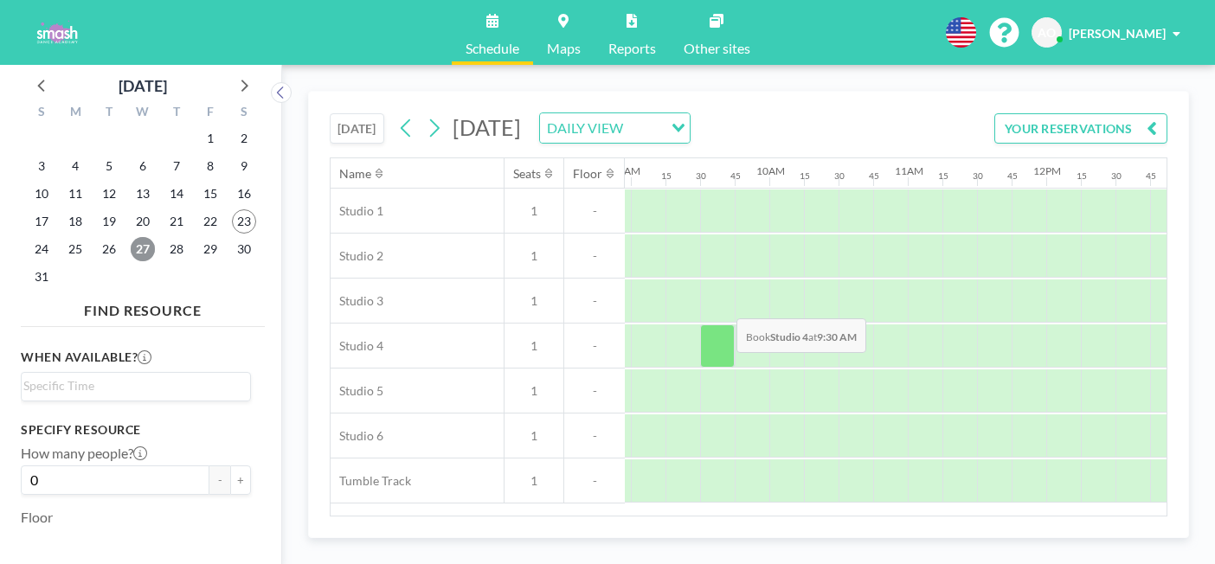
scroll to position [0, 1661]
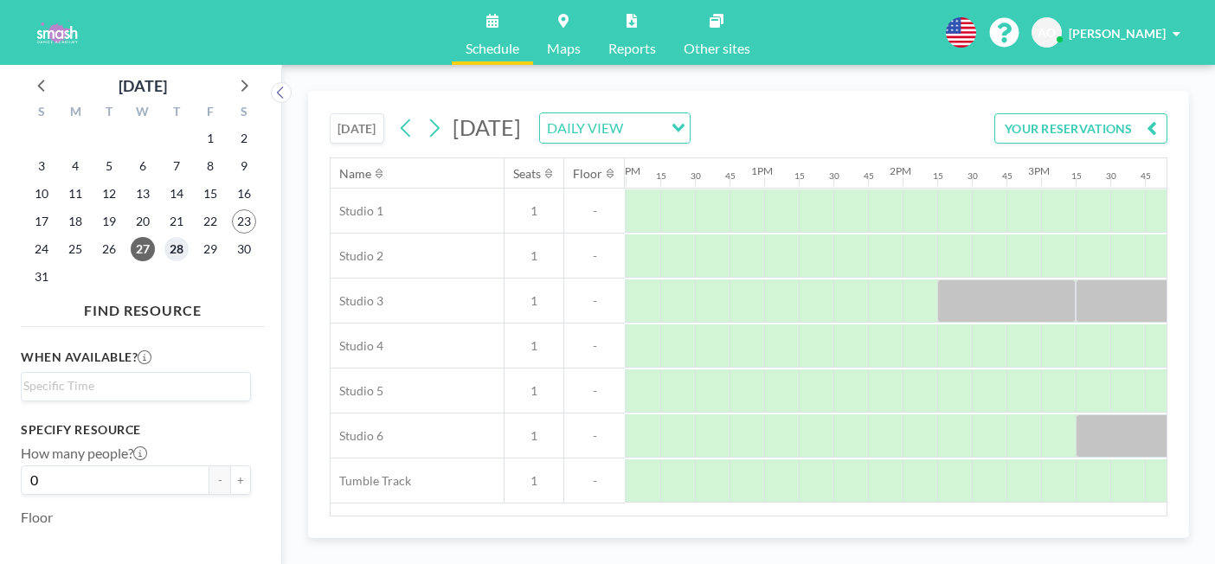
click at [164, 237] on span "28" at bounding box center [176, 249] width 24 height 24
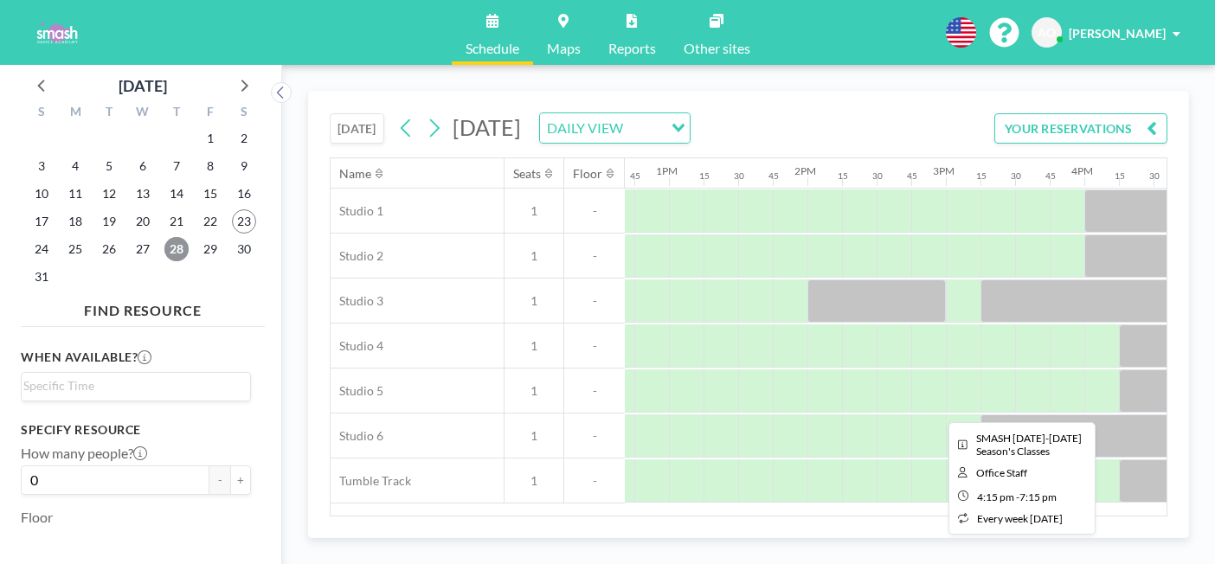
scroll to position [0, 1759]
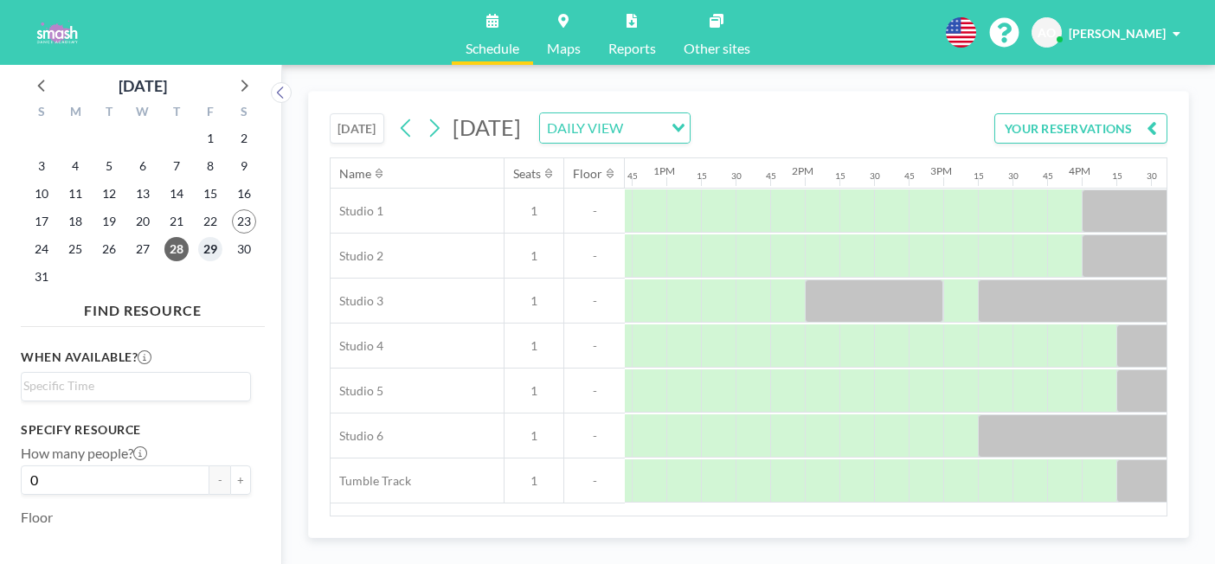
click at [198, 237] on span "29" at bounding box center [210, 249] width 24 height 24
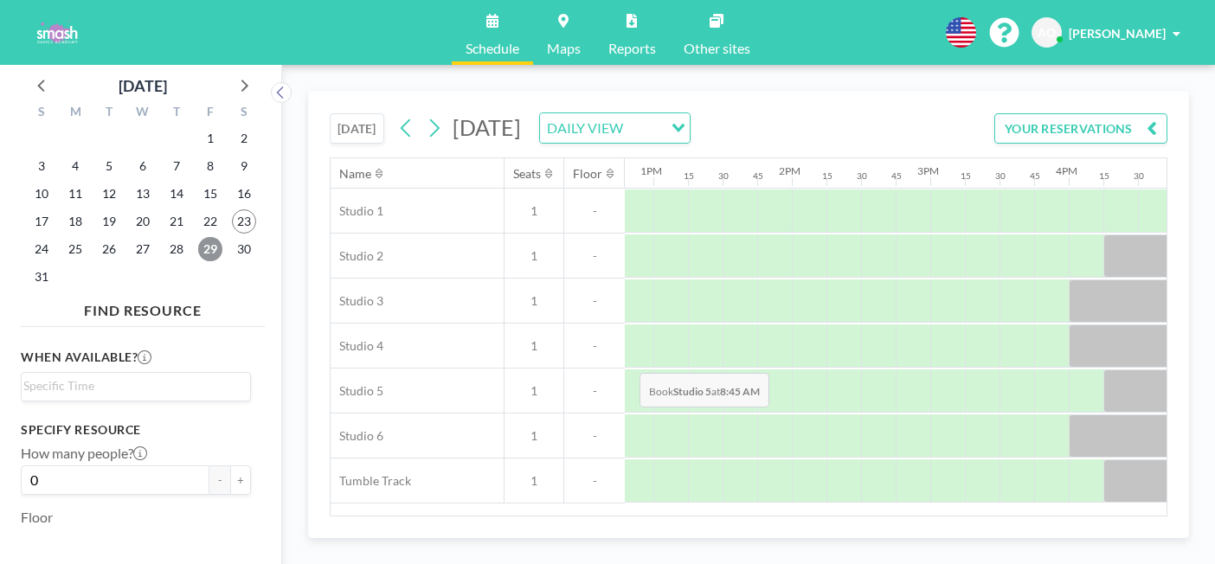
scroll to position [0, 1886]
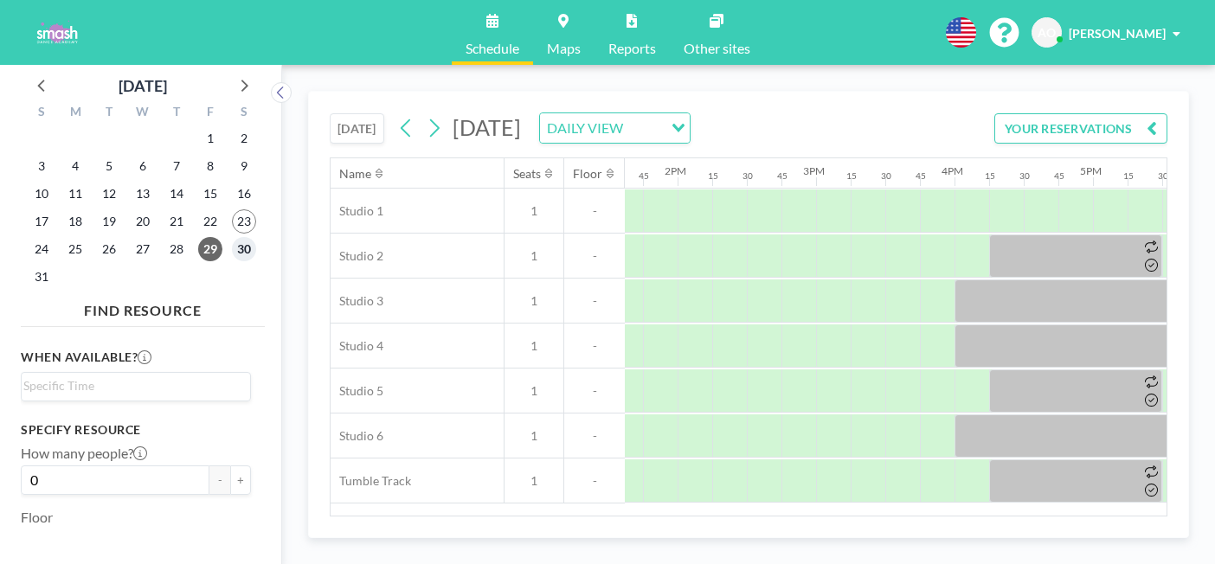
click at [232, 237] on span "30" at bounding box center [244, 249] width 24 height 24
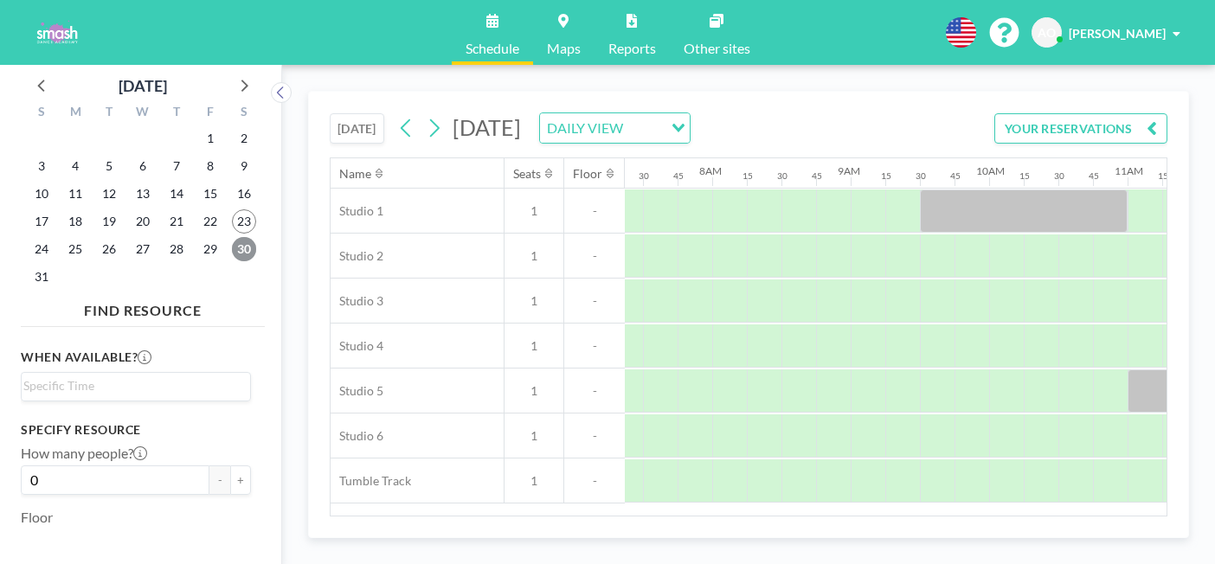
scroll to position [0, 988]
click at [198, 237] on span "29" at bounding box center [210, 249] width 24 height 24
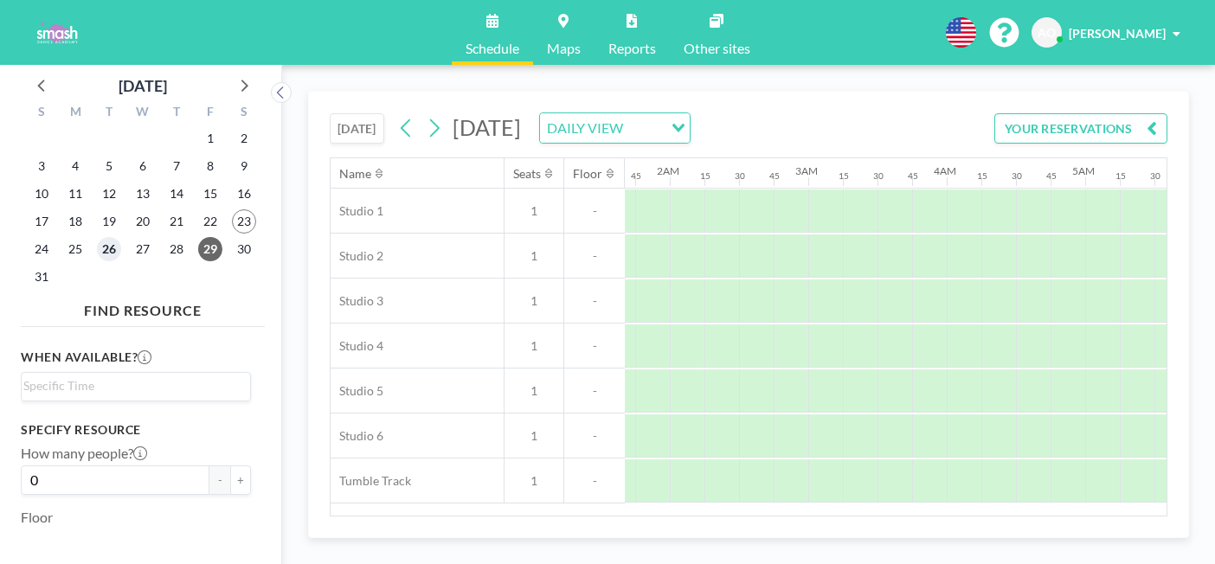
scroll to position [0, 640]
click at [97, 237] on span "26" at bounding box center [109, 249] width 24 height 24
click at [63, 237] on span "25" at bounding box center [75, 249] width 24 height 24
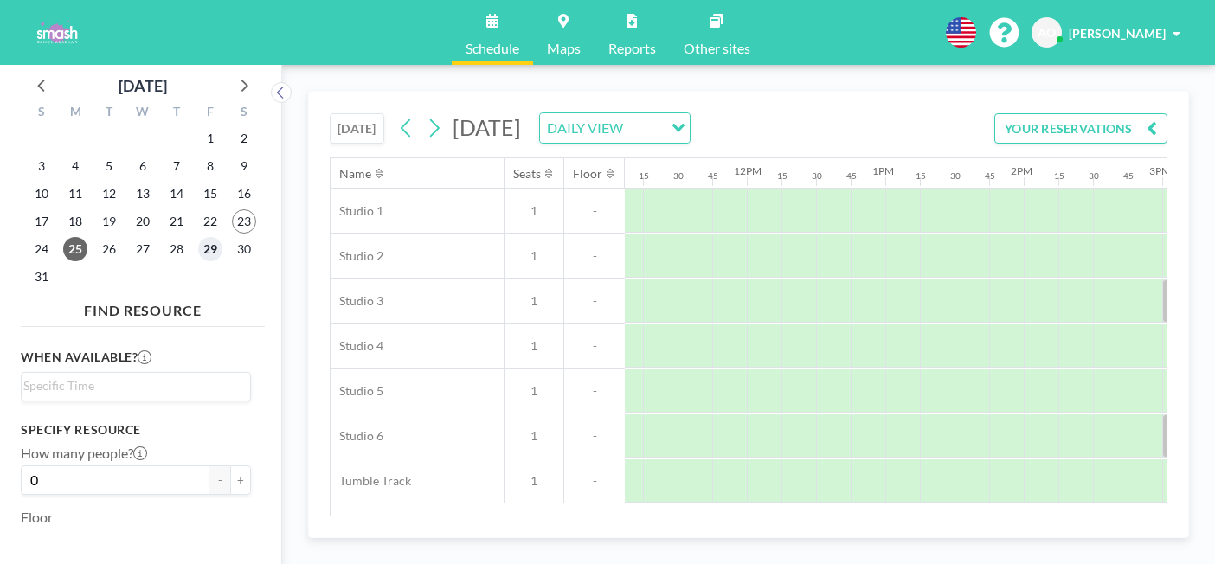
click at [198, 237] on span "29" at bounding box center [210, 249] width 24 height 24
click at [97, 237] on span "26" at bounding box center [109, 249] width 24 height 24
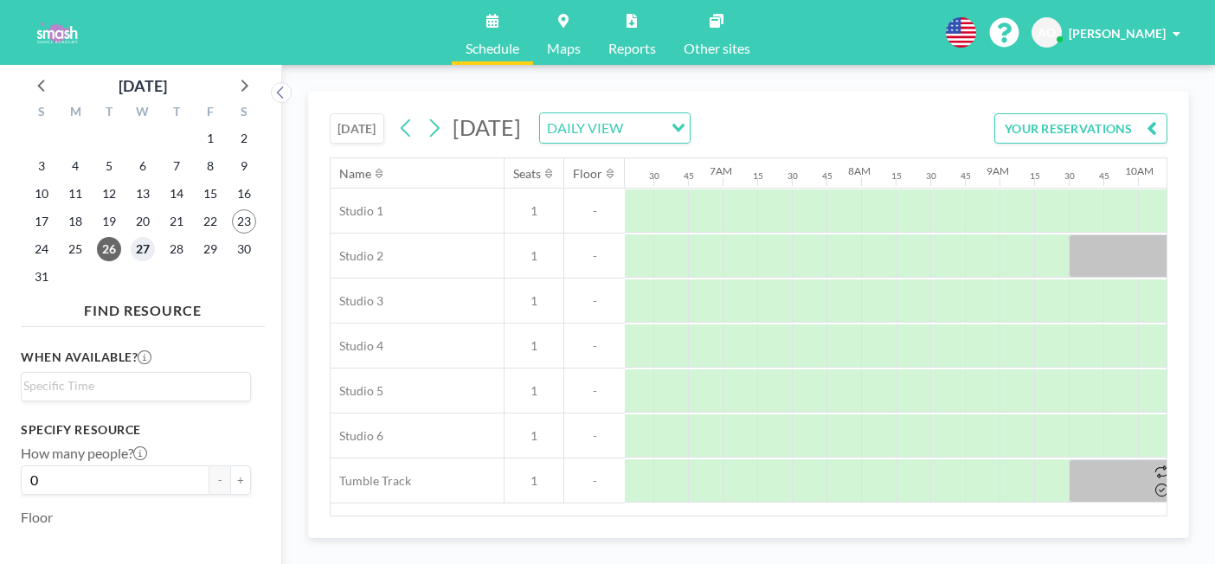
click at [131, 237] on span "27" at bounding box center [143, 249] width 24 height 24
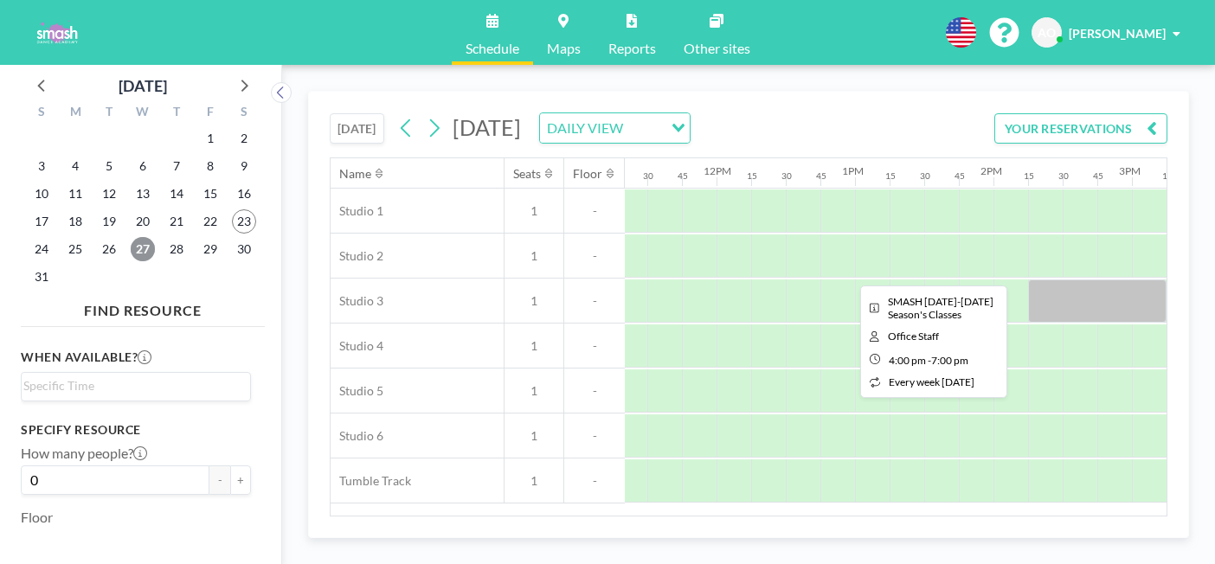
scroll to position [0, 1496]
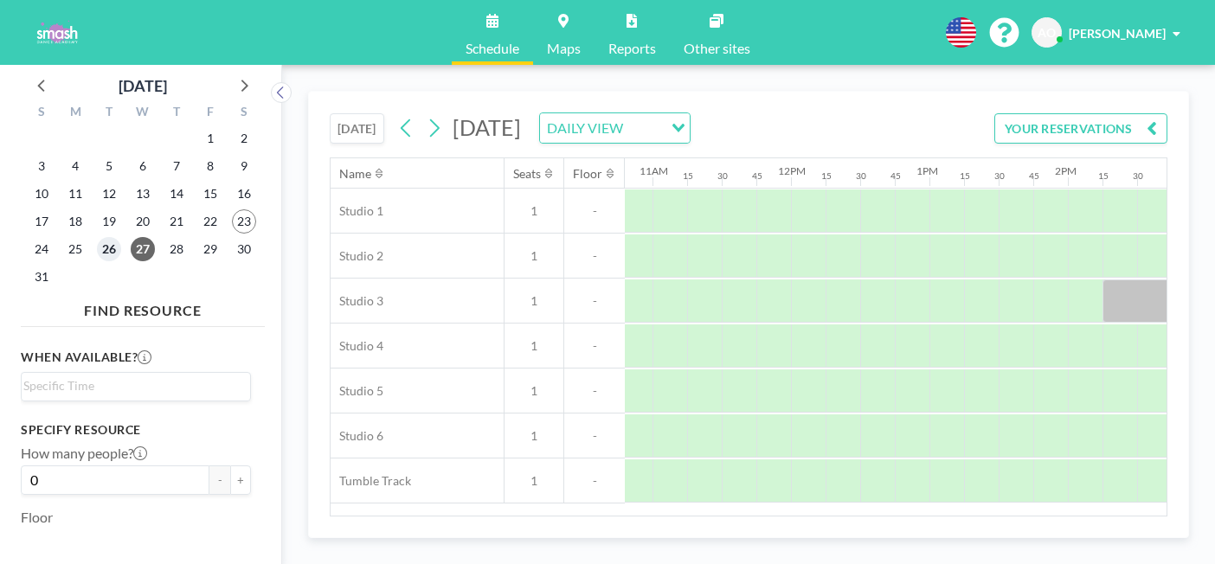
click at [97, 237] on span "26" at bounding box center [109, 249] width 24 height 24
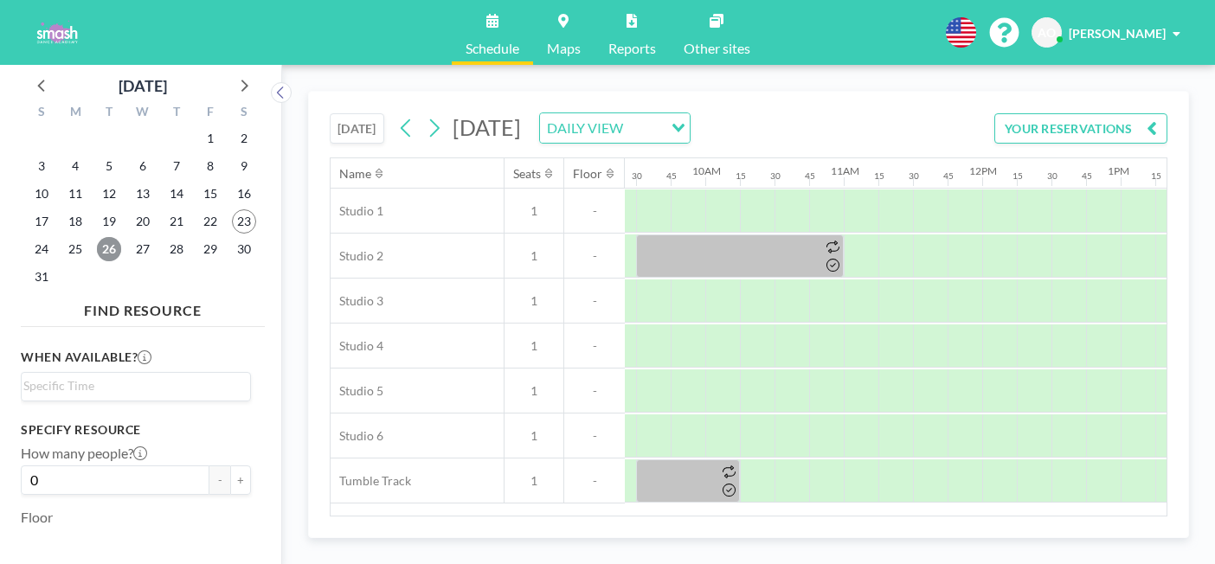
scroll to position [0, 1306]
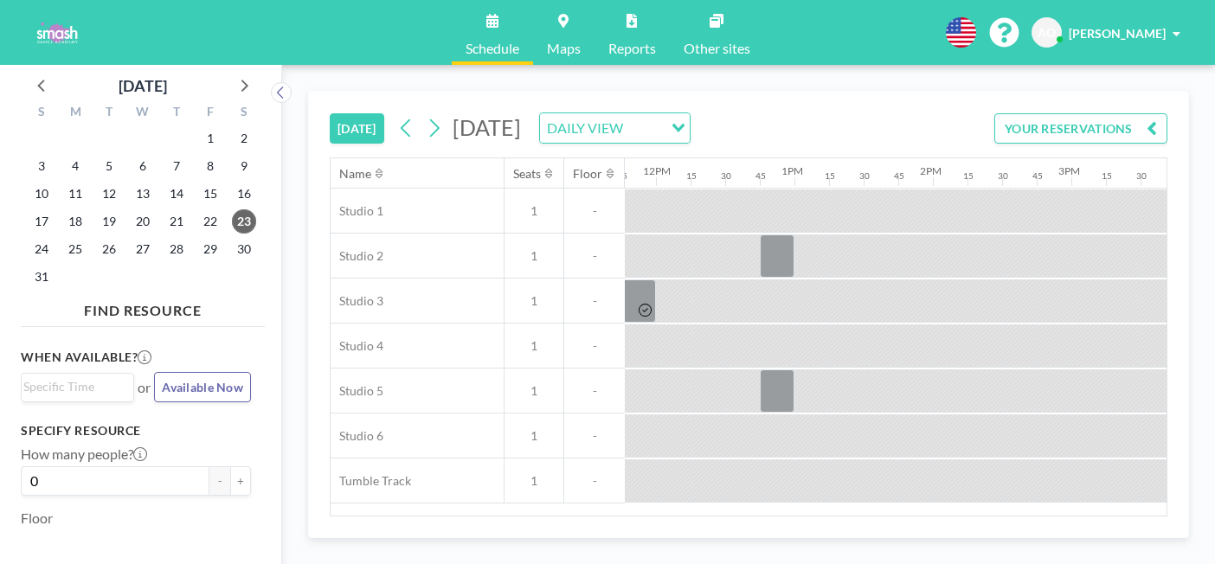
scroll to position [0, 1800]
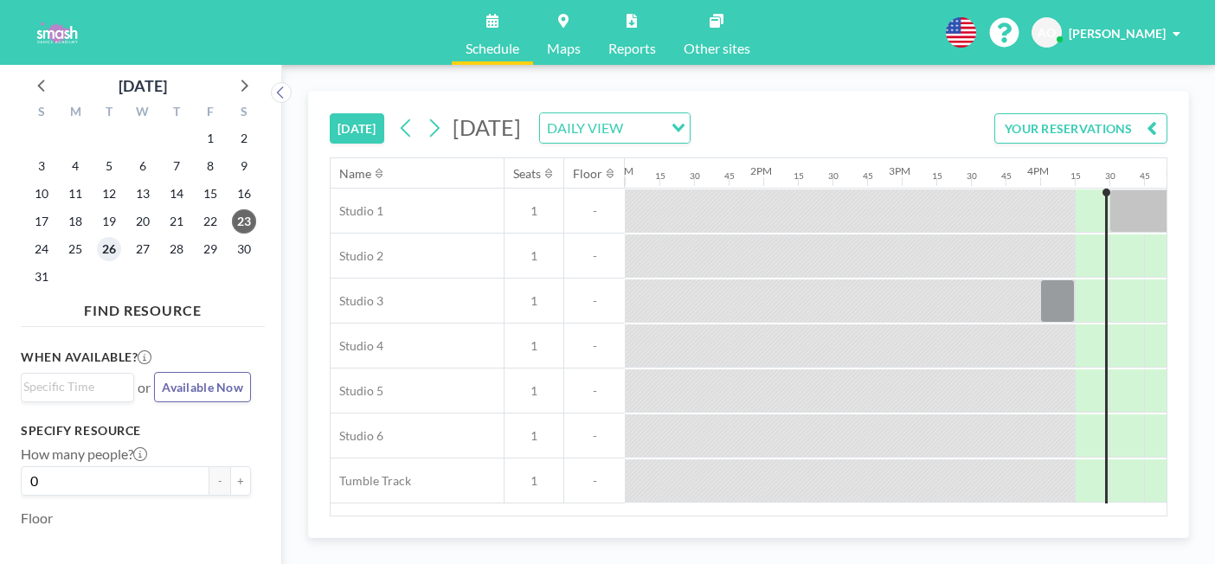
click at [97, 237] on span "26" at bounding box center [109, 249] width 24 height 24
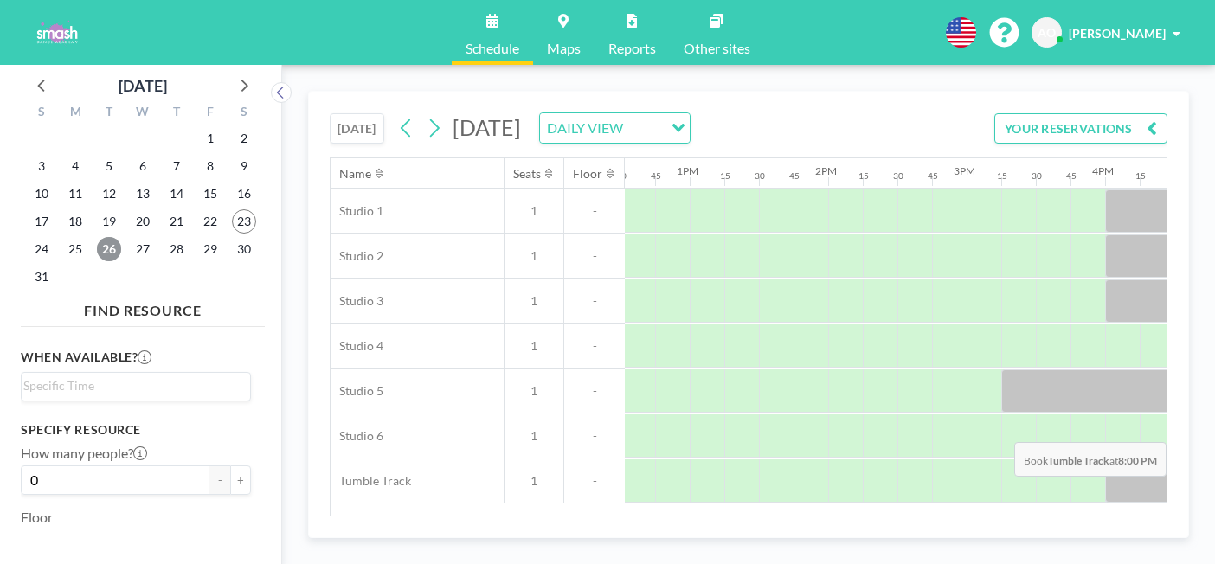
scroll to position [0, 1738]
